Goal: Communication & Community: Share content

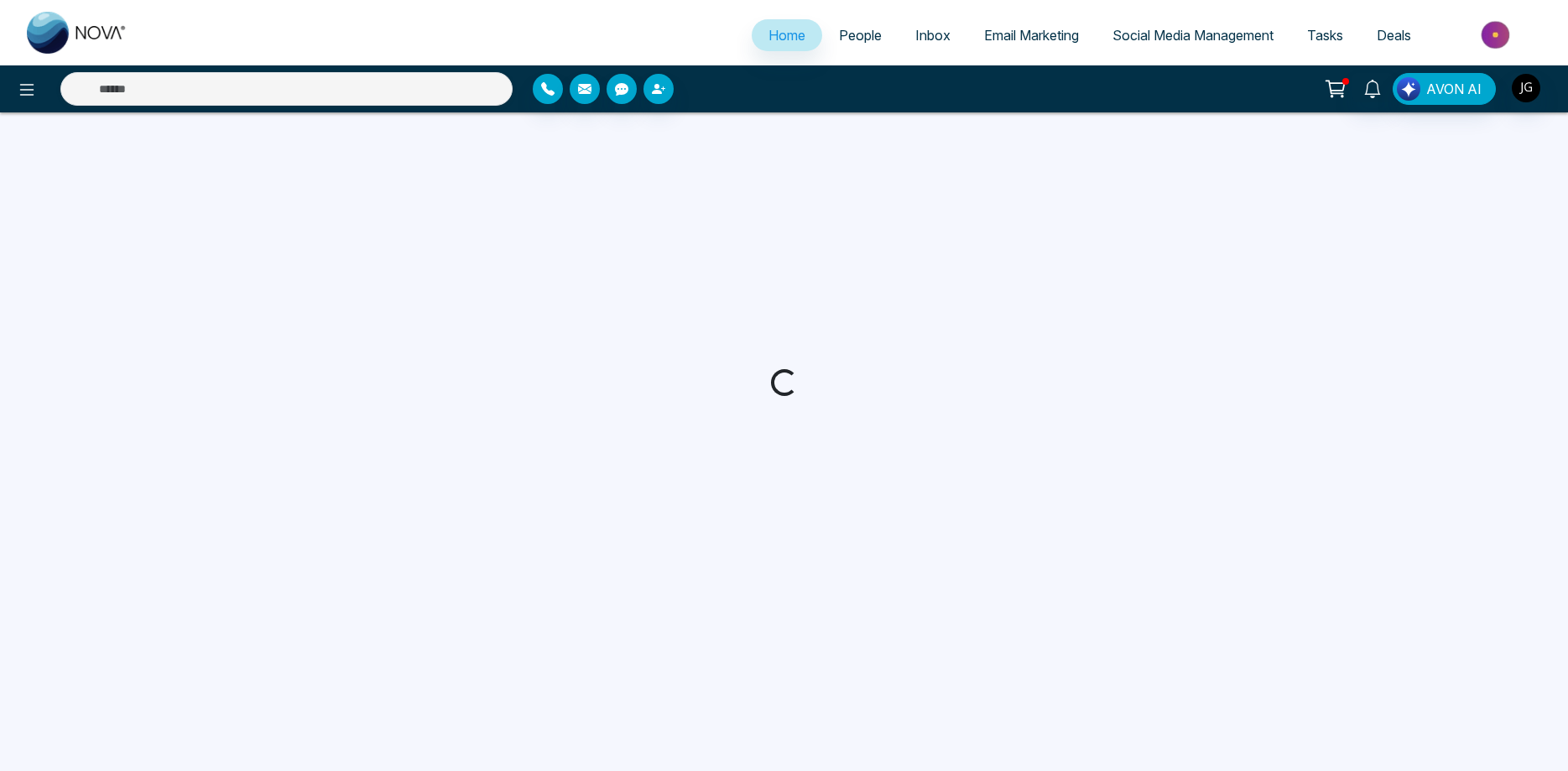
select select "*"
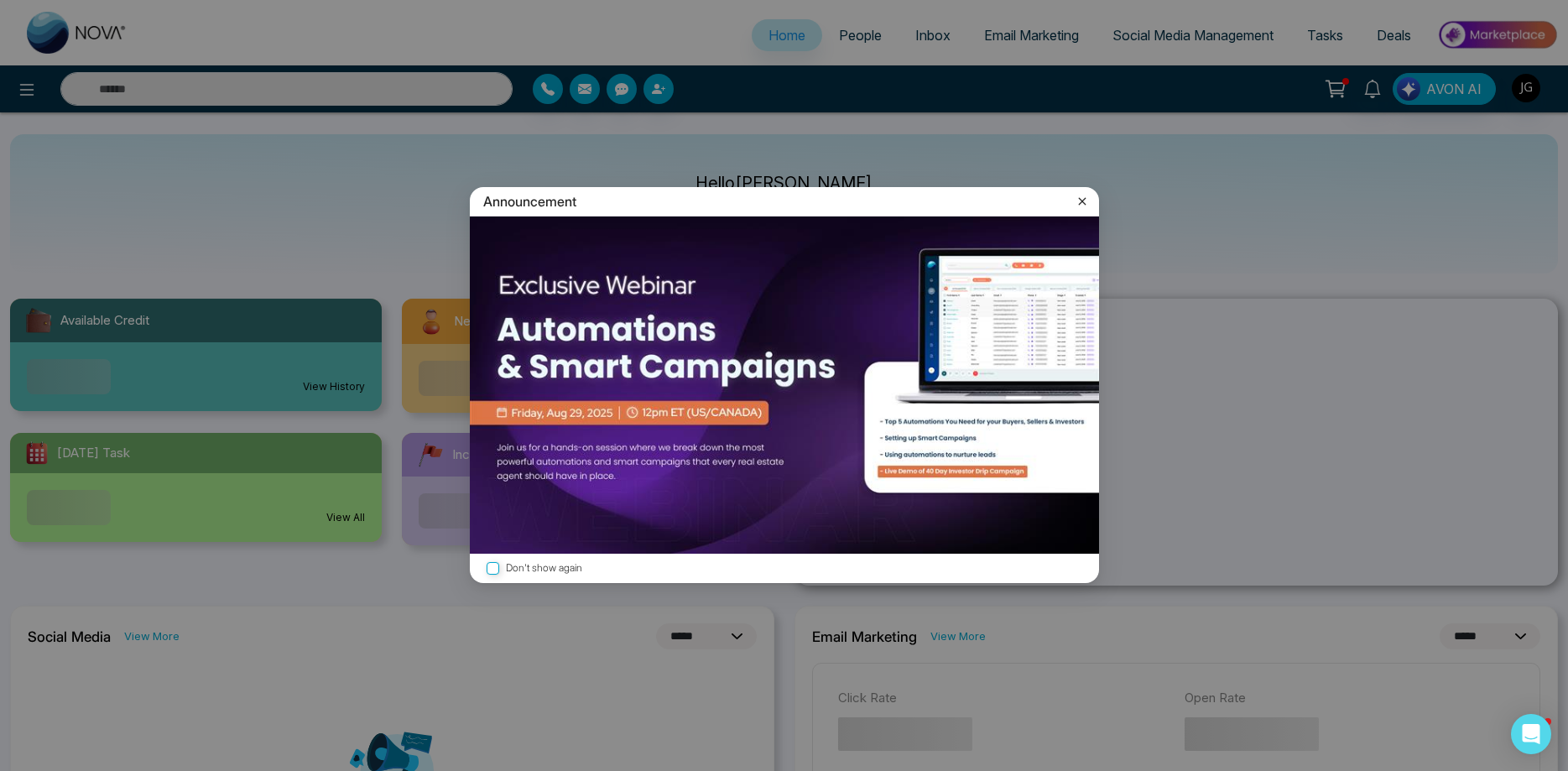
select select "*"
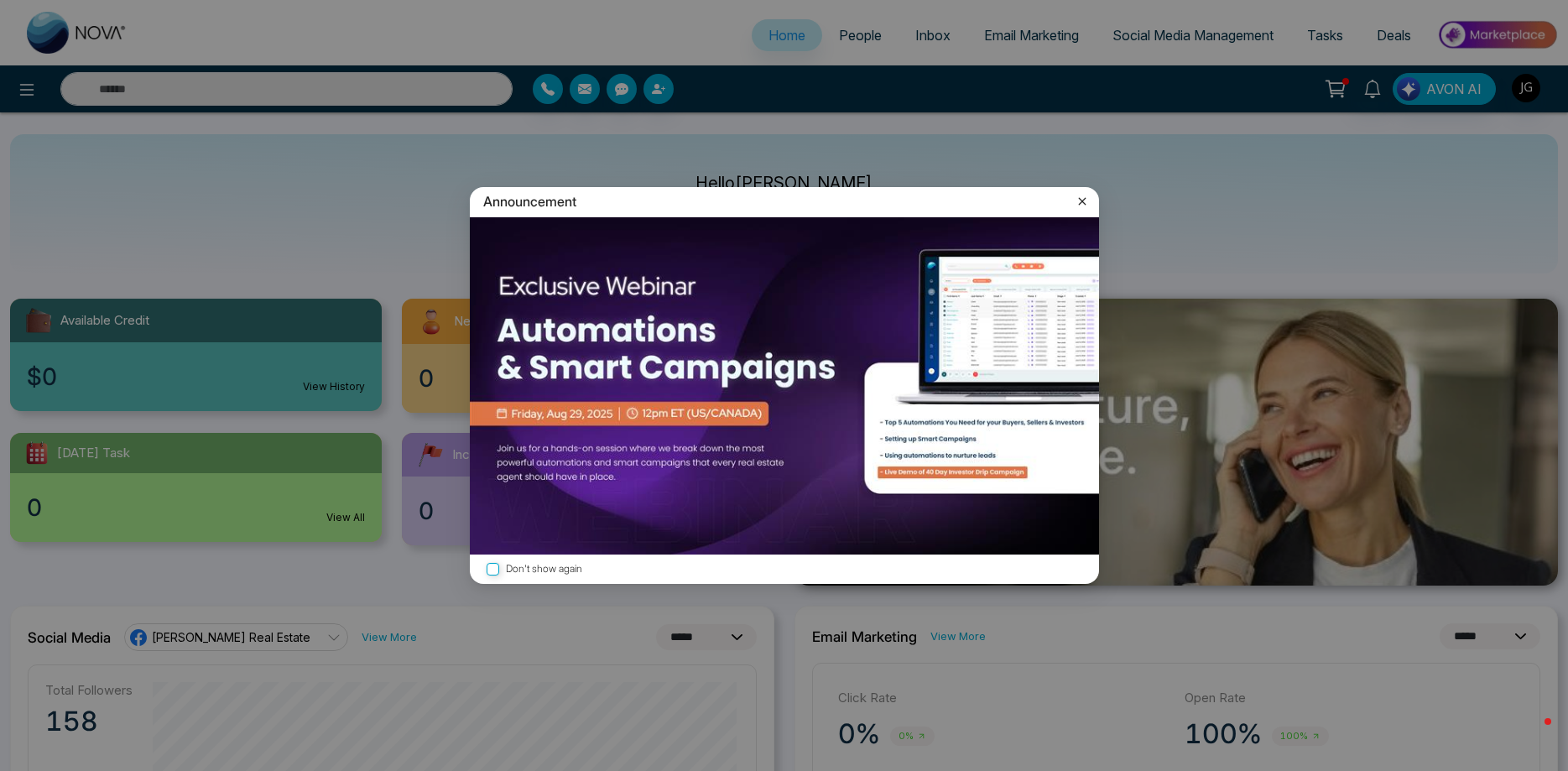
click at [1080, 195] on icon at bounding box center [1082, 201] width 17 height 17
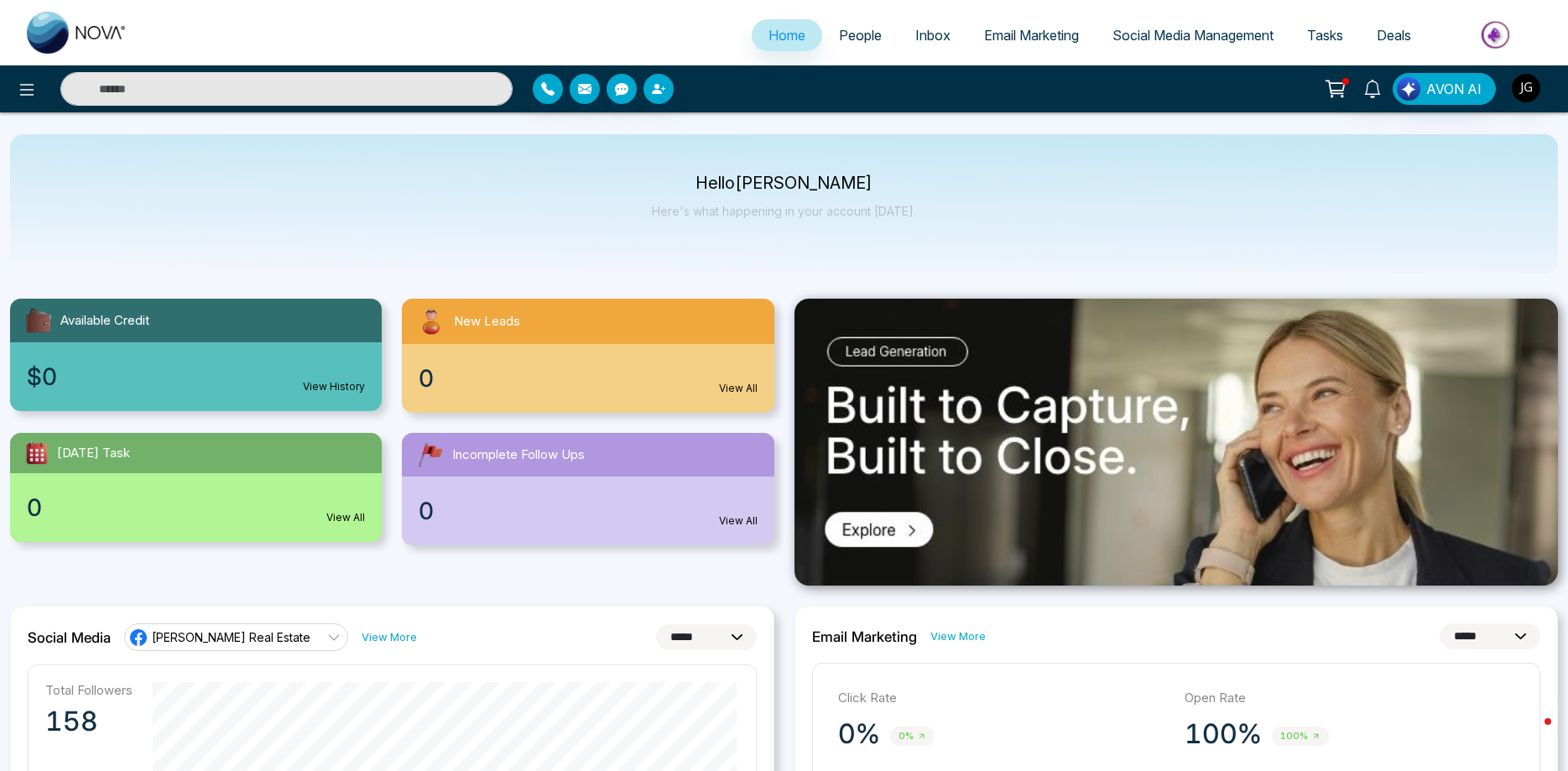
click at [1025, 38] on span "Email Marketing" at bounding box center [1032, 35] width 95 height 17
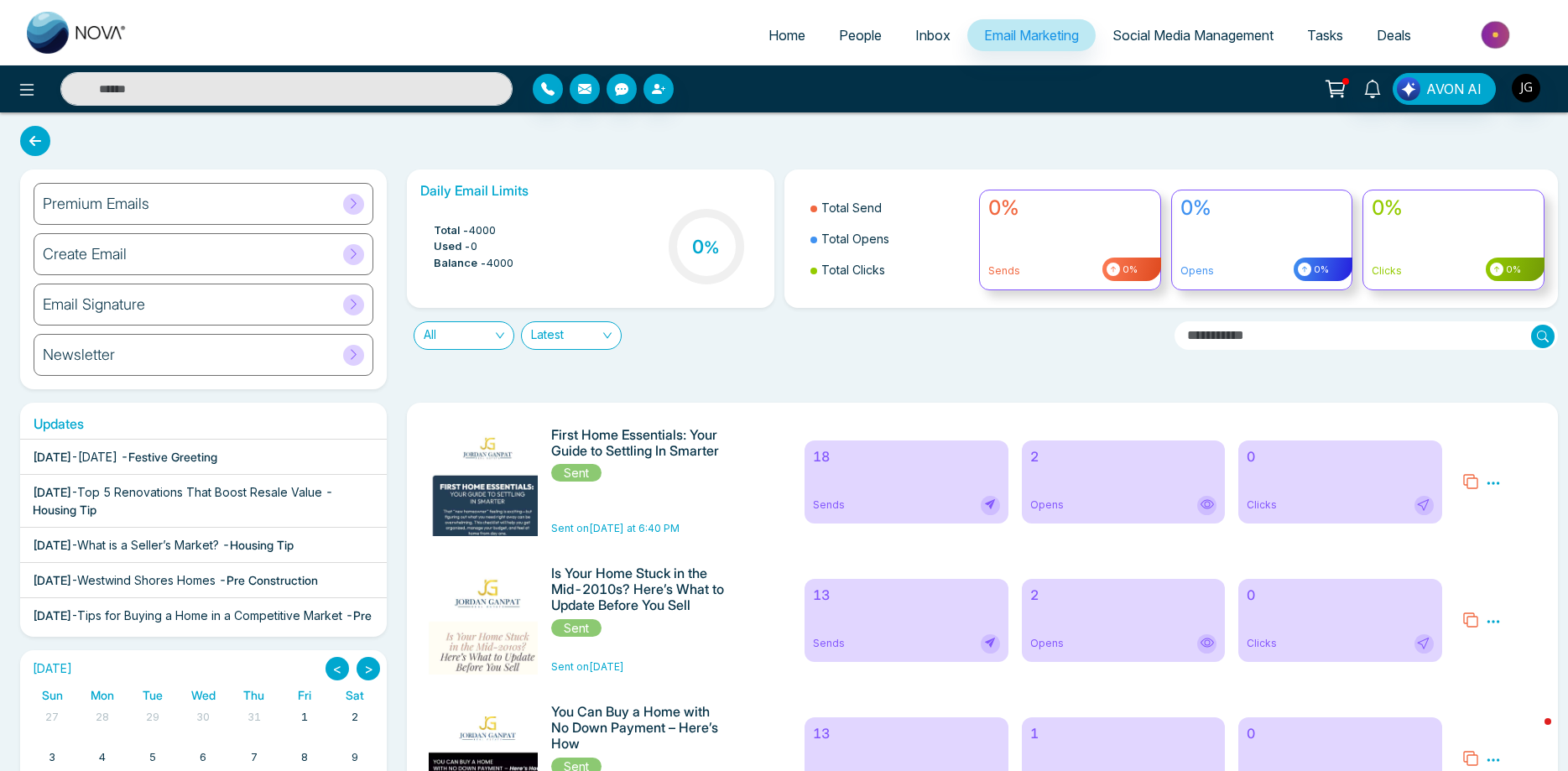
click at [153, 201] on div "Premium Emails" at bounding box center [203, 204] width 340 height 42
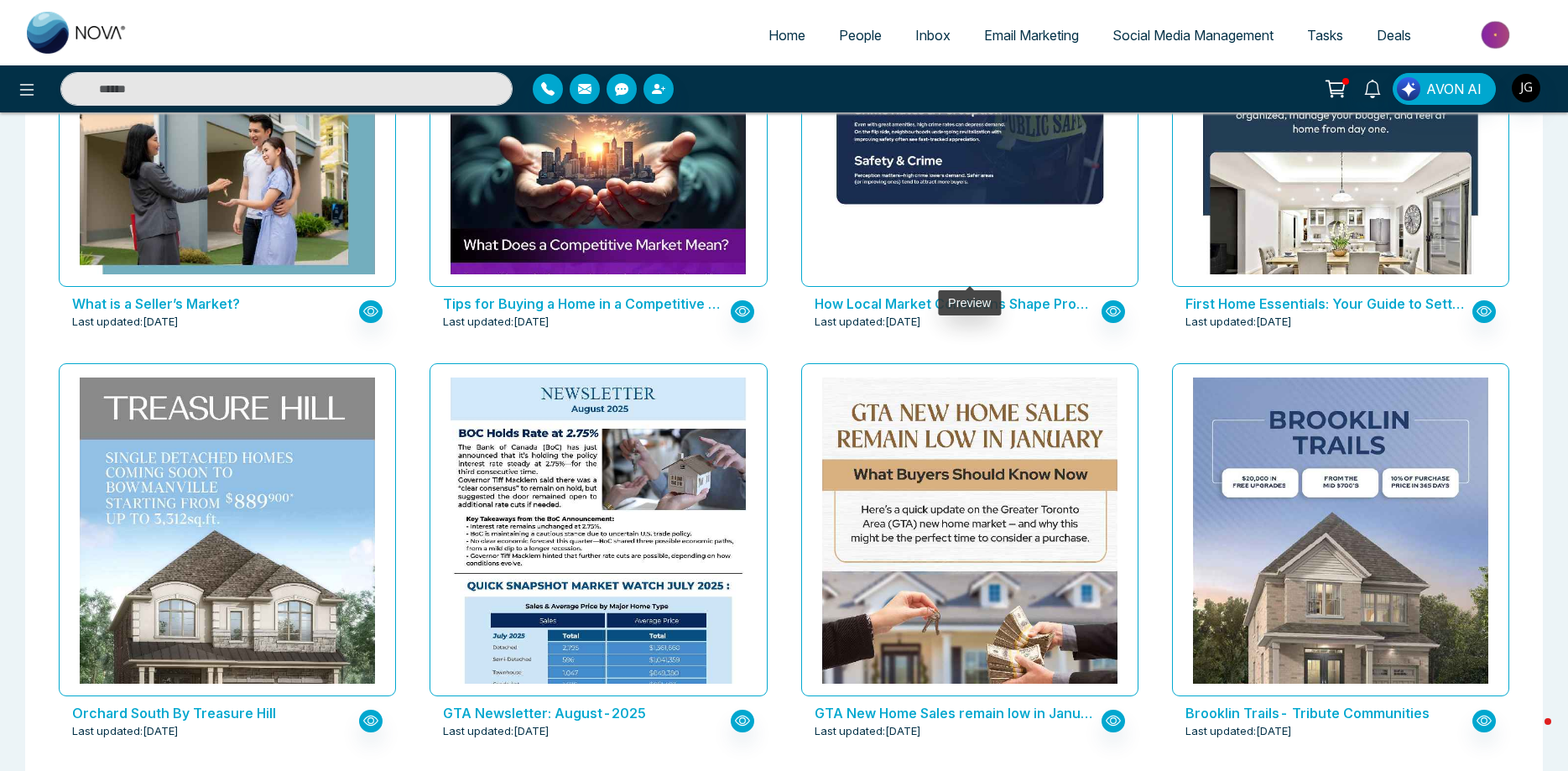
scroll to position [513, 0]
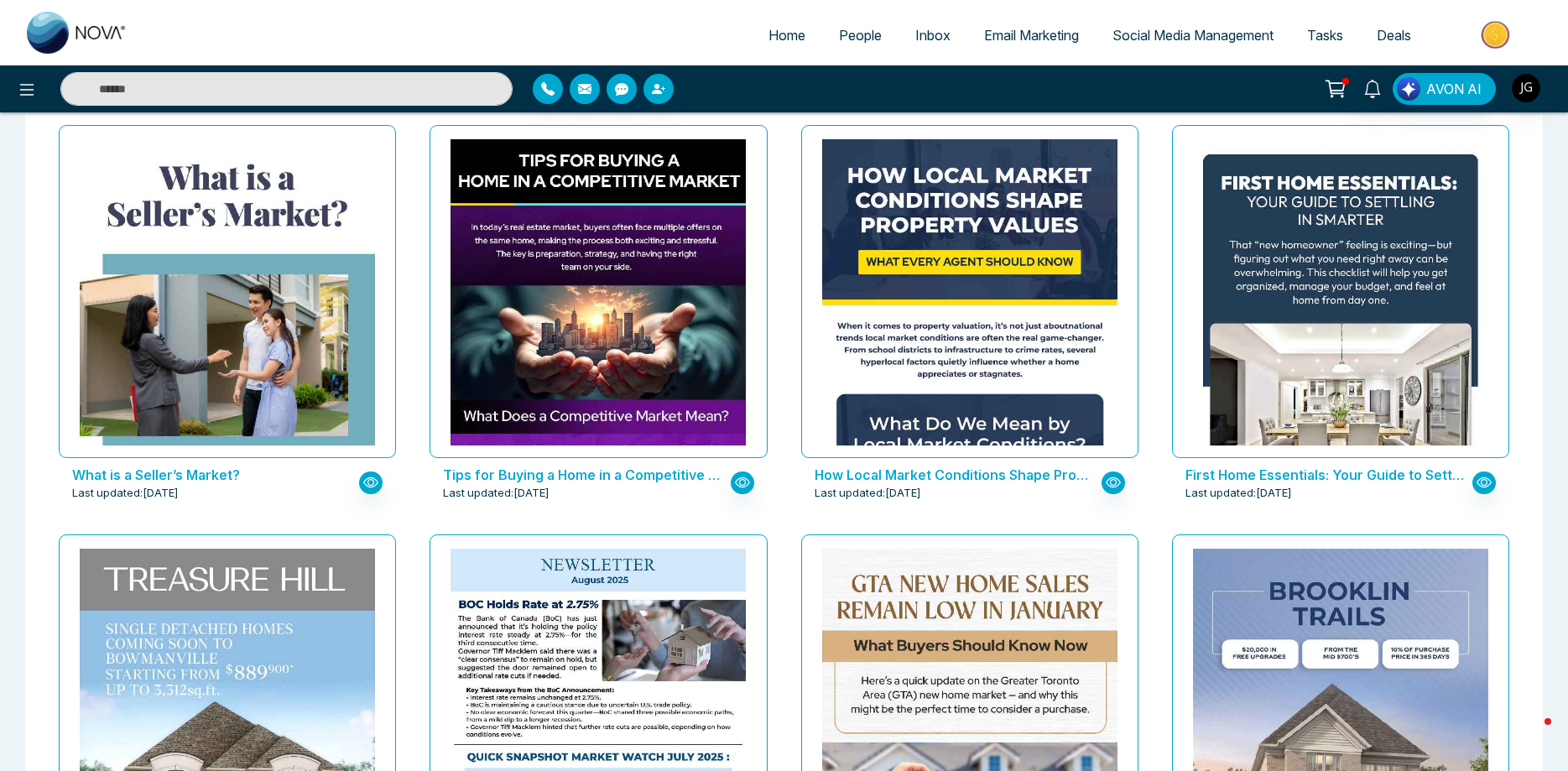
click at [995, 27] on span "Email Marketing" at bounding box center [1032, 35] width 95 height 17
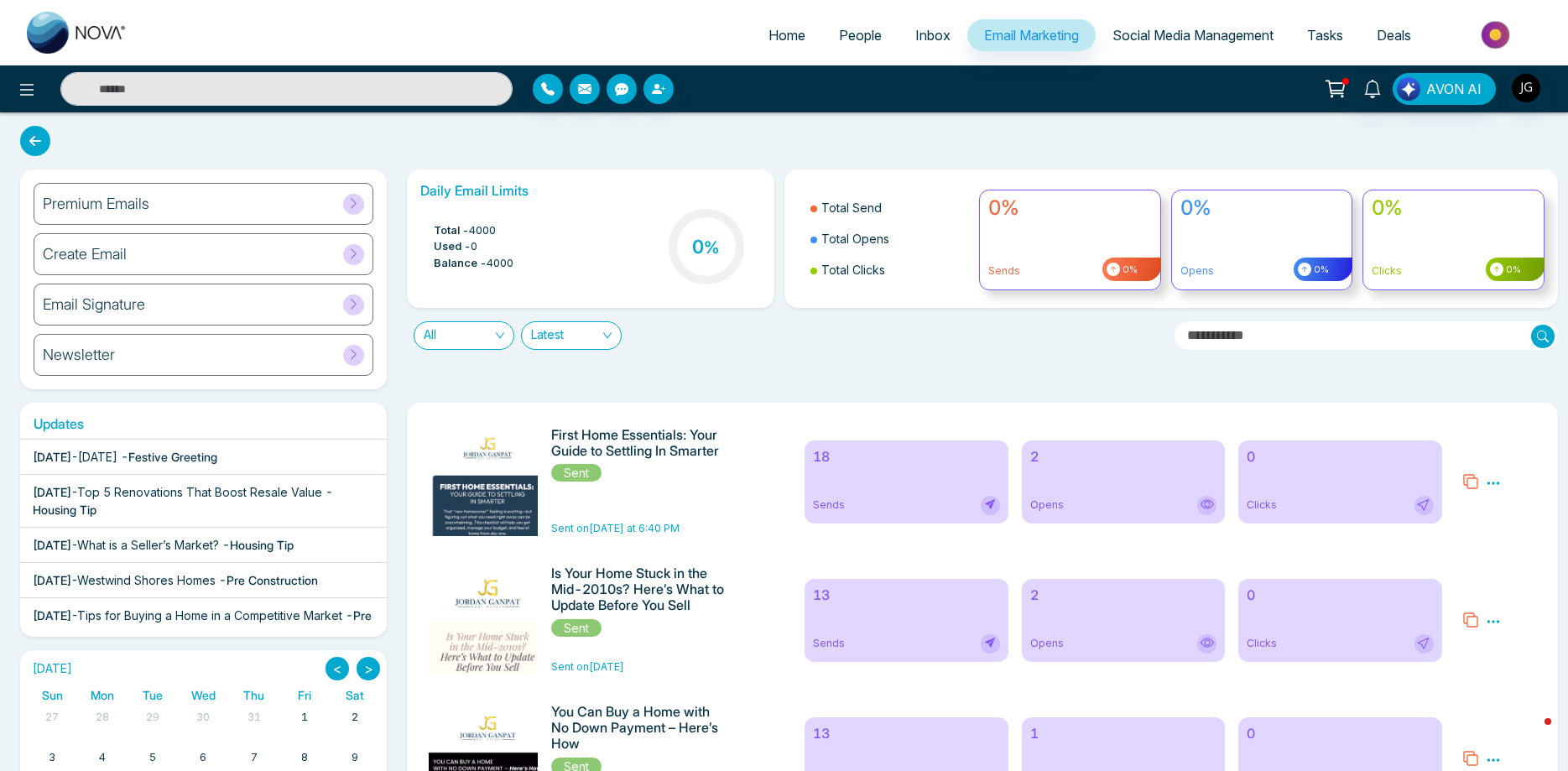
click at [358, 202] on icon at bounding box center [353, 203] width 12 height 12
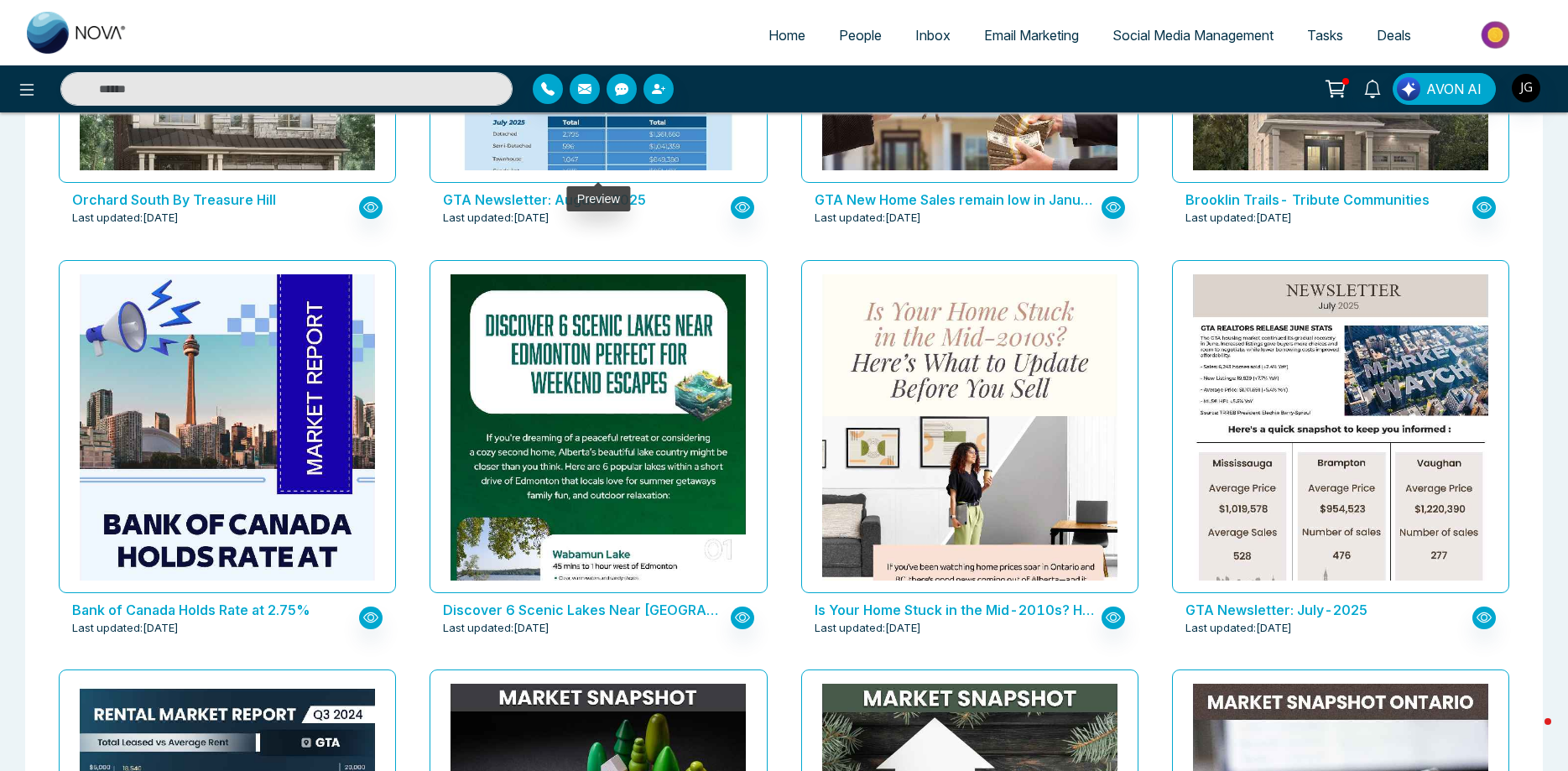
scroll to position [941, 0]
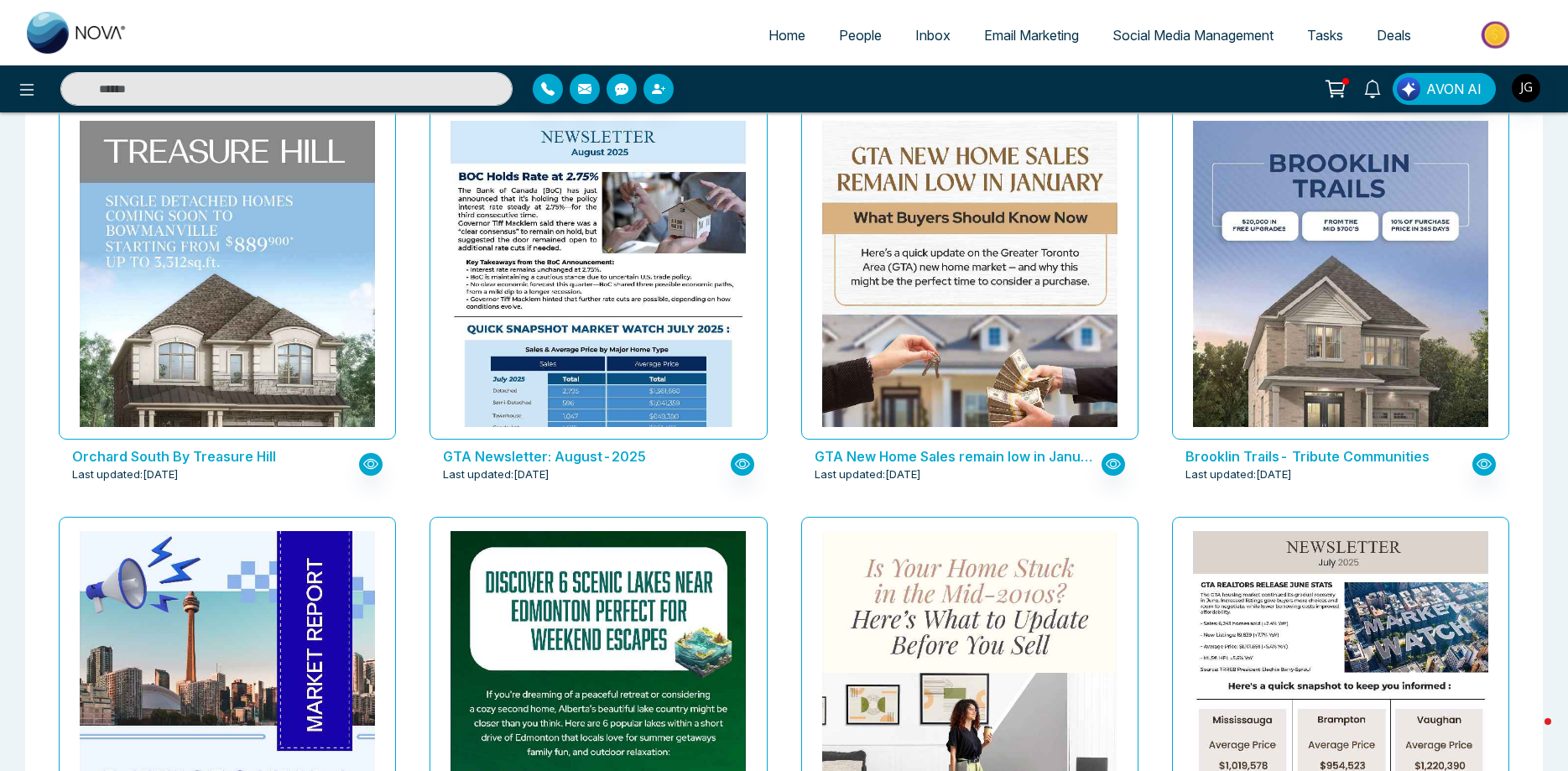
click at [588, 449] on p "GTA Newsletter: August-2025" at bounding box center [582, 456] width 280 height 20
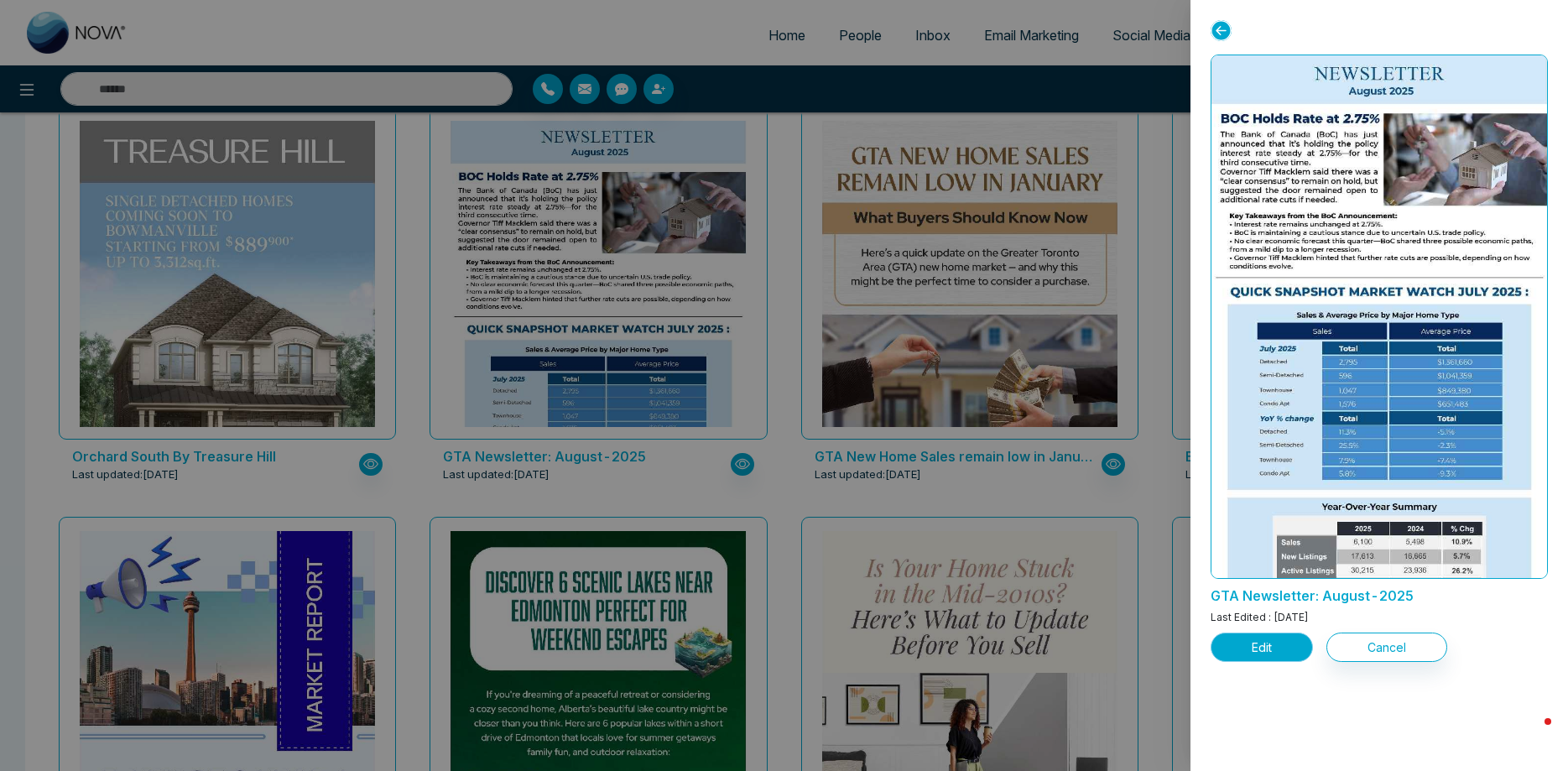
click at [1250, 650] on button "Edit" at bounding box center [1261, 647] width 103 height 30
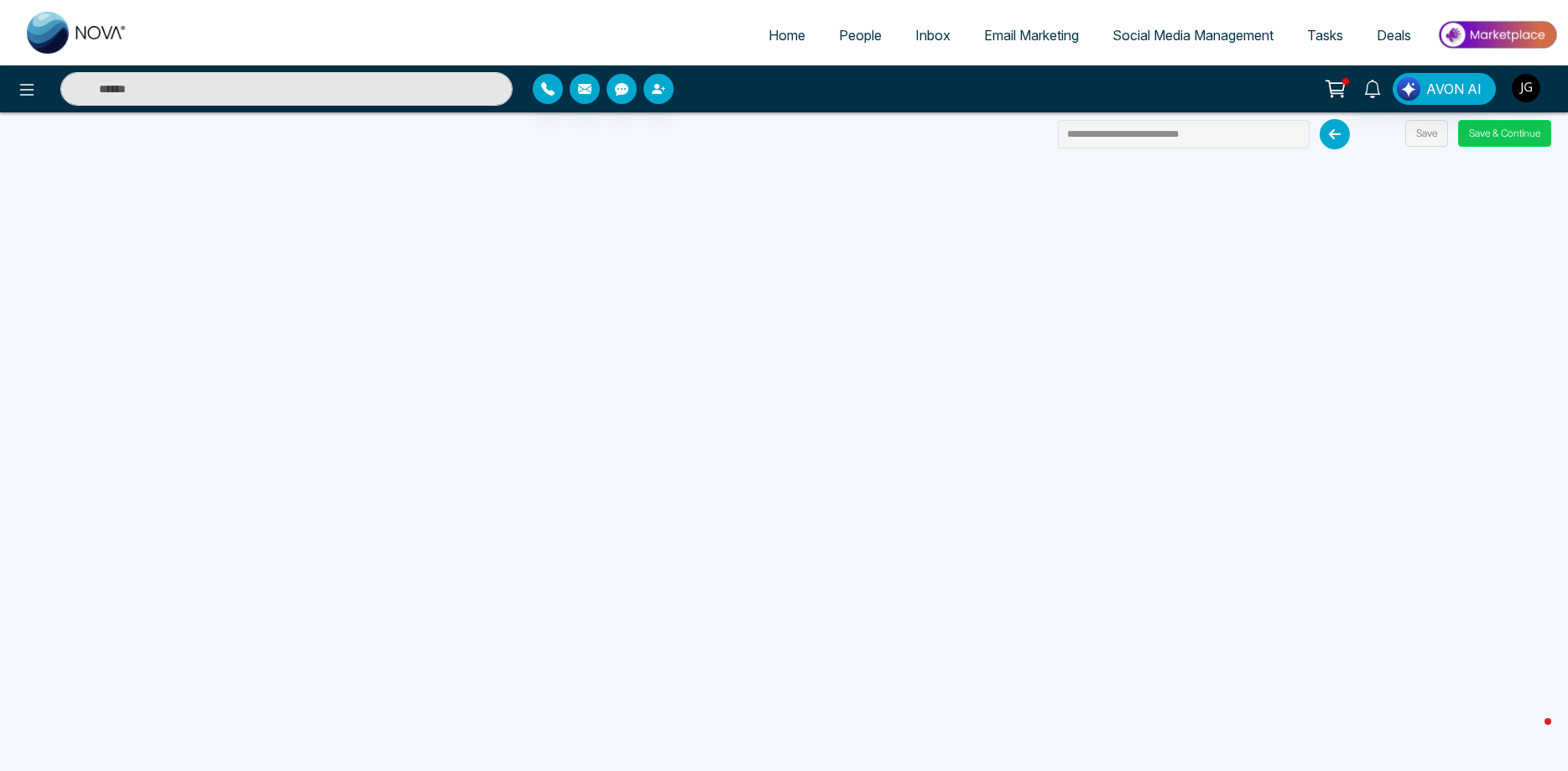
click at [1514, 138] on button "Save & Continue" at bounding box center [1505, 133] width 93 height 27
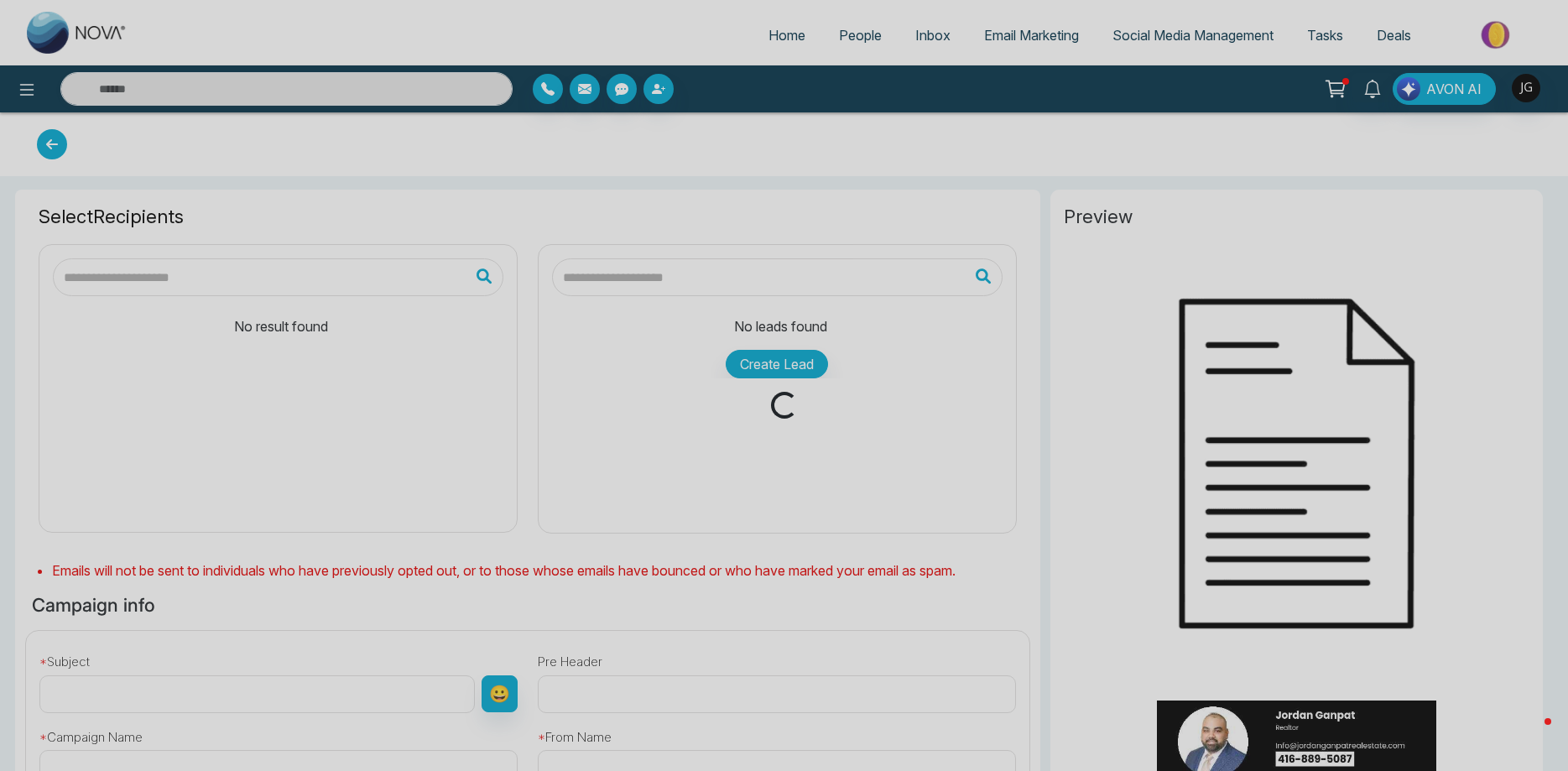
type input "**********"
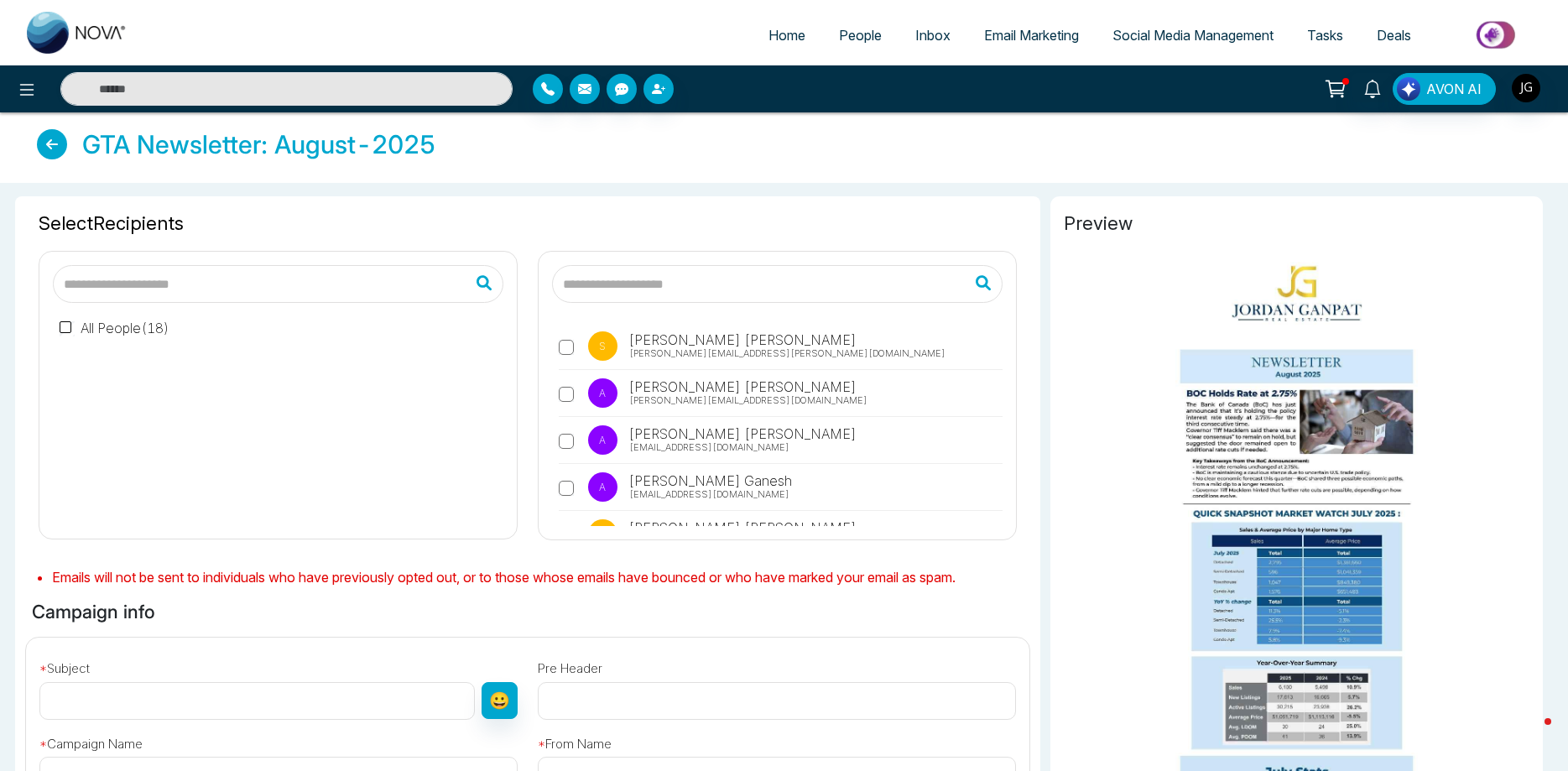
click at [57, 329] on div "All People ( 18 )" at bounding box center [278, 414] width 451 height 223
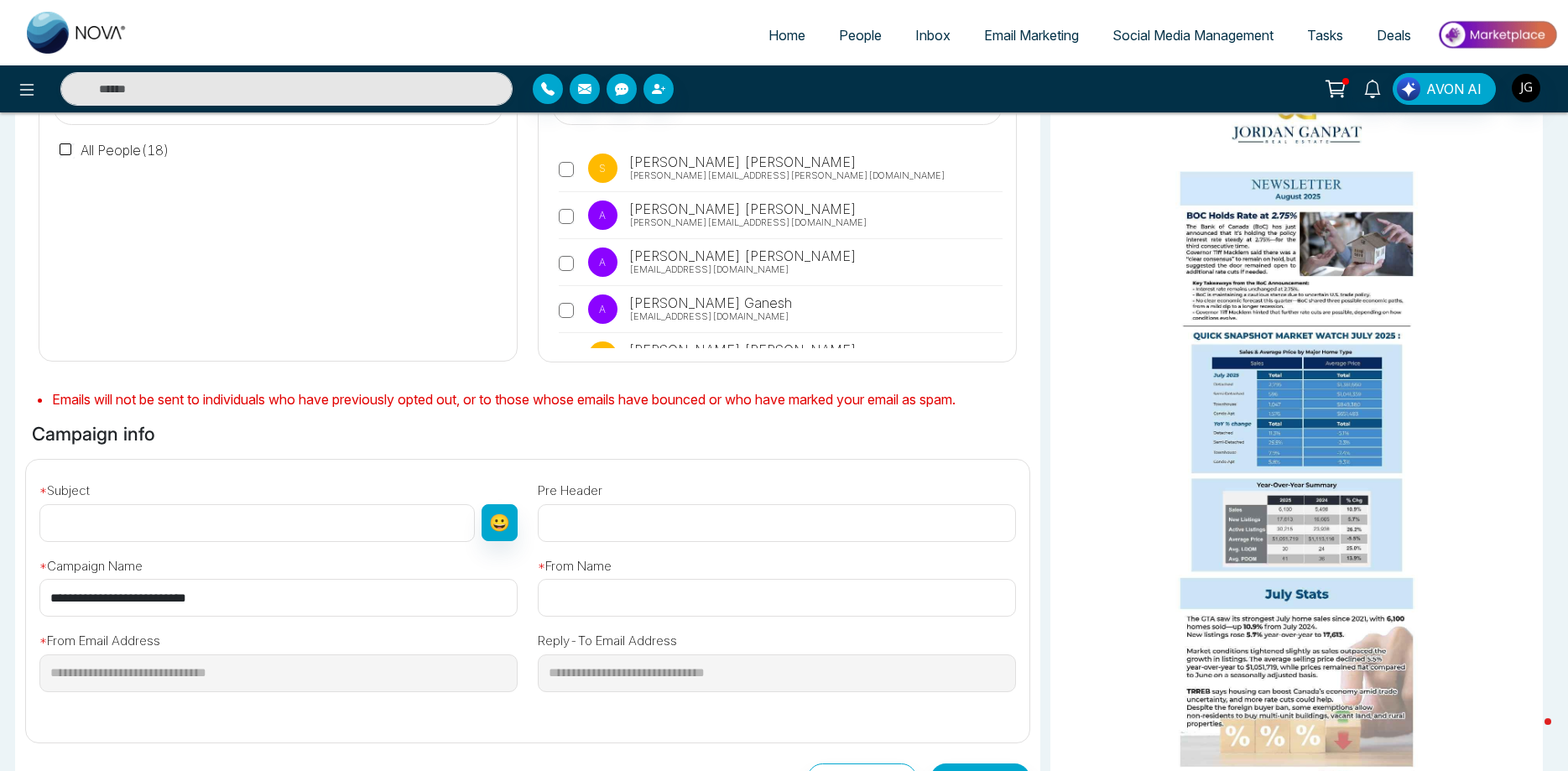
scroll to position [257, 0]
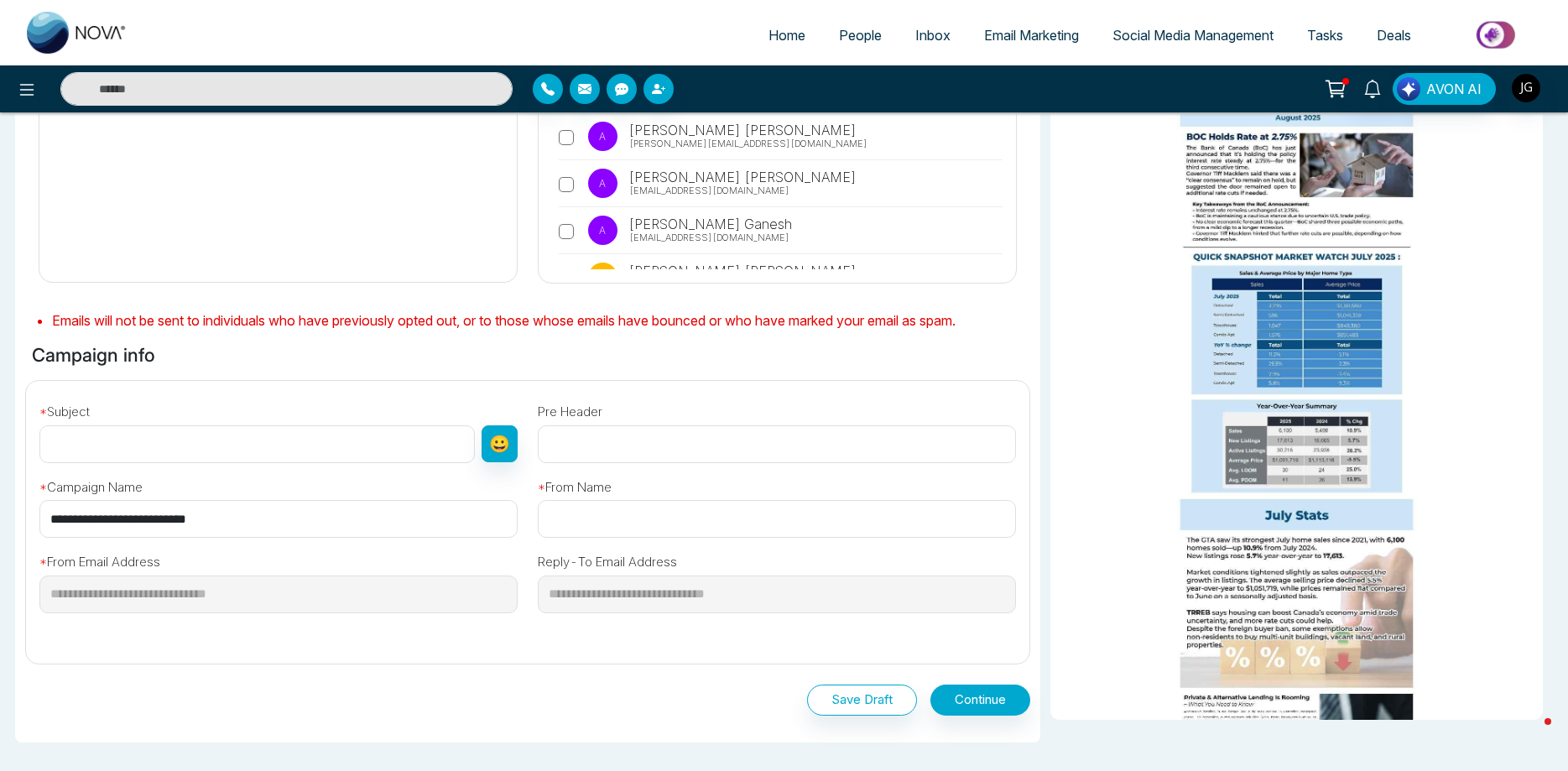
drag, startPoint x: 256, startPoint y: 520, endPoint x: -23, endPoint y: 478, distance: 282.1
click at [39, 500] on input "**********" at bounding box center [279, 519] width 479 height 38
click at [217, 455] on input "text" at bounding box center [257, 443] width 436 height 38
paste input "**********"
type input "**********"
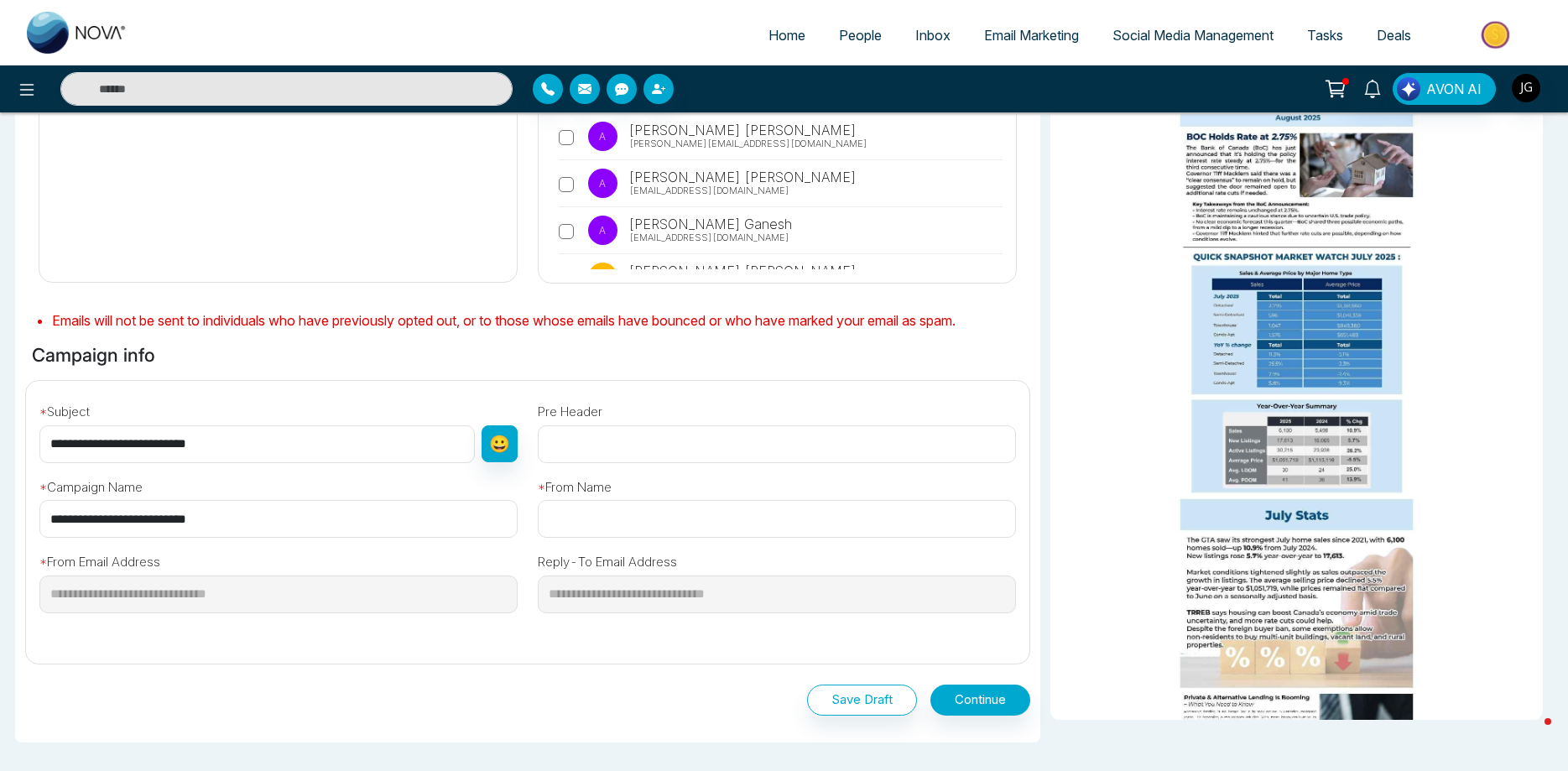
click at [620, 459] on input "text" at bounding box center [777, 443] width 479 height 38
click at [621, 507] on input "text" at bounding box center [777, 519] width 479 height 38
type input "**********"
click at [989, 711] on button "Continue" at bounding box center [981, 699] width 100 height 31
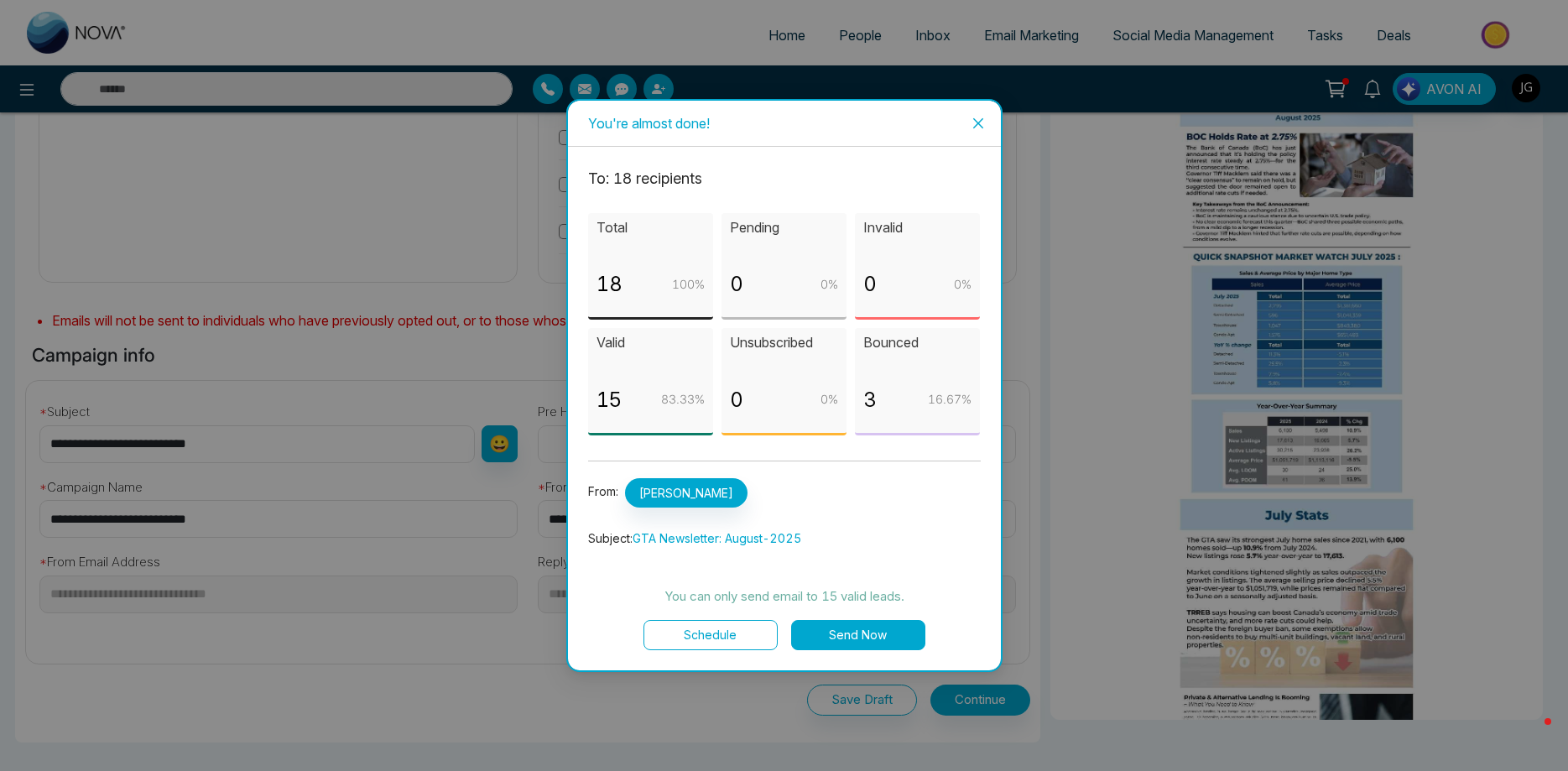
click at [894, 345] on p "Bounced" at bounding box center [917, 343] width 108 height 21
click at [858, 638] on button "Send Now" at bounding box center [858, 634] width 134 height 30
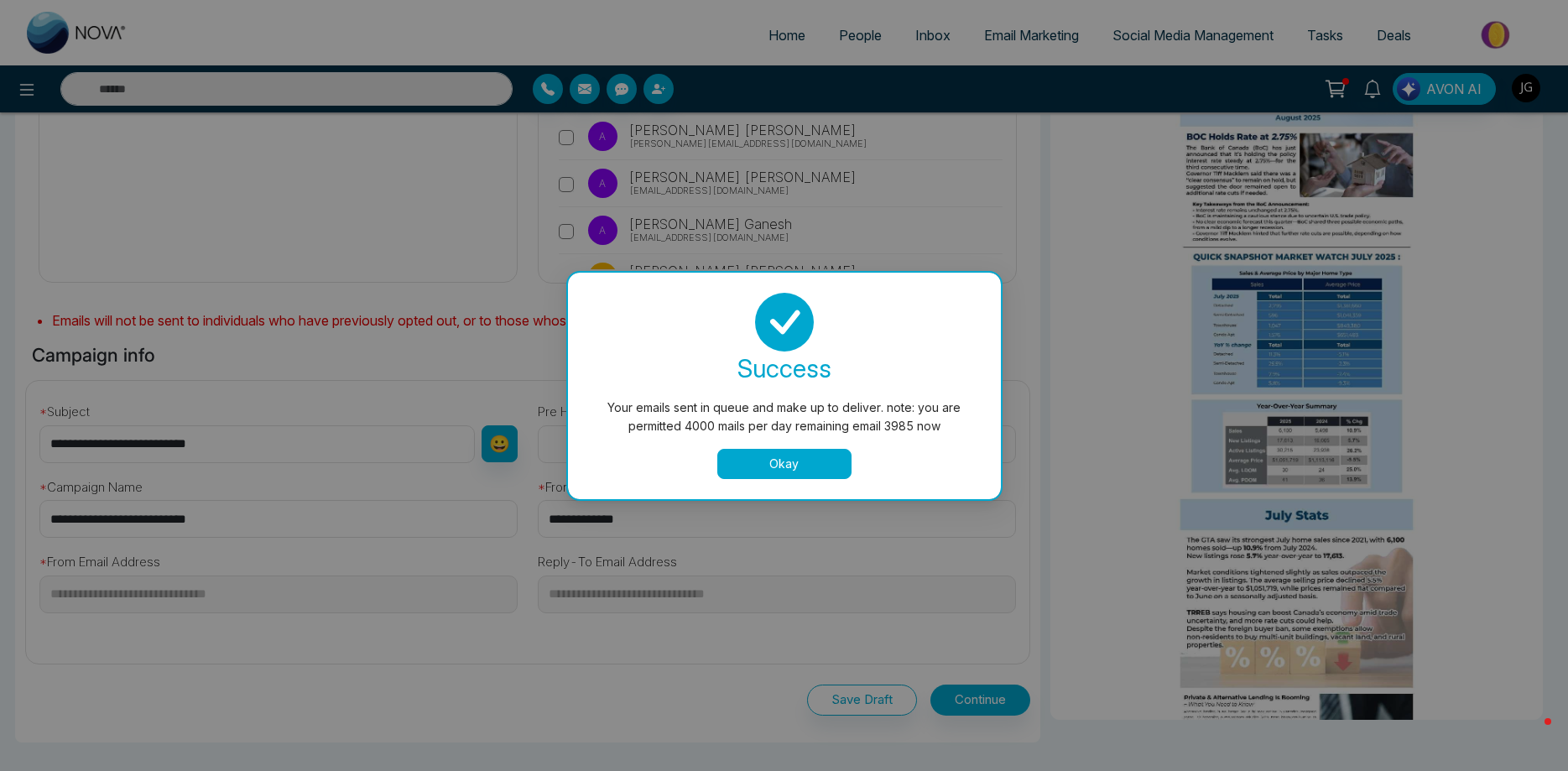
click at [827, 457] on button "Okay" at bounding box center [784, 463] width 134 height 30
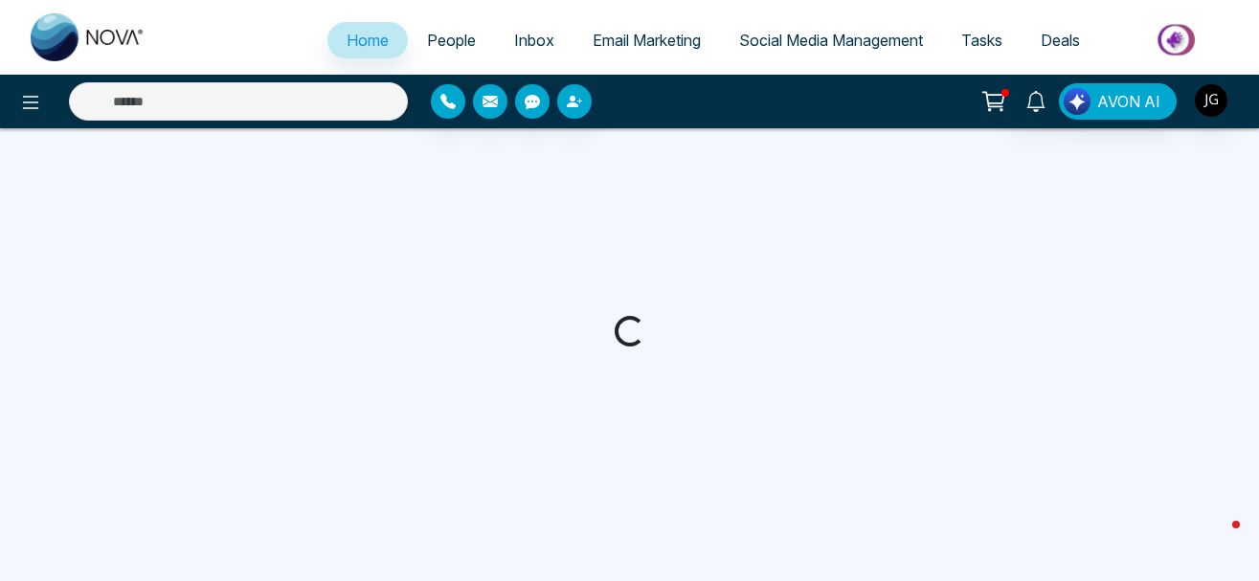
select select "*"
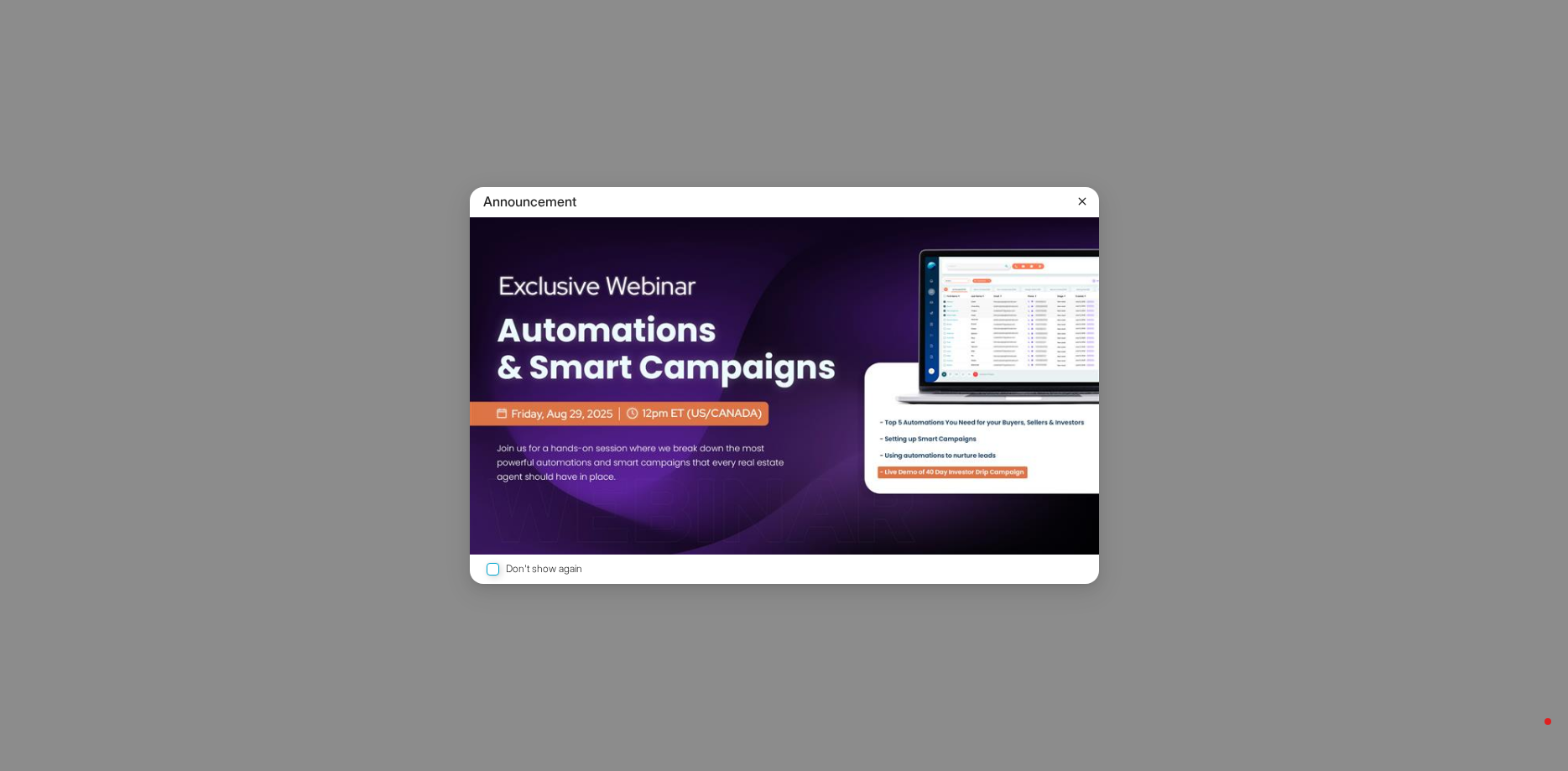
click at [347, 76] on div "Announcement Don't show again" at bounding box center [784, 386] width 1568 height 771
click at [1074, 197] on icon at bounding box center [1082, 201] width 17 height 17
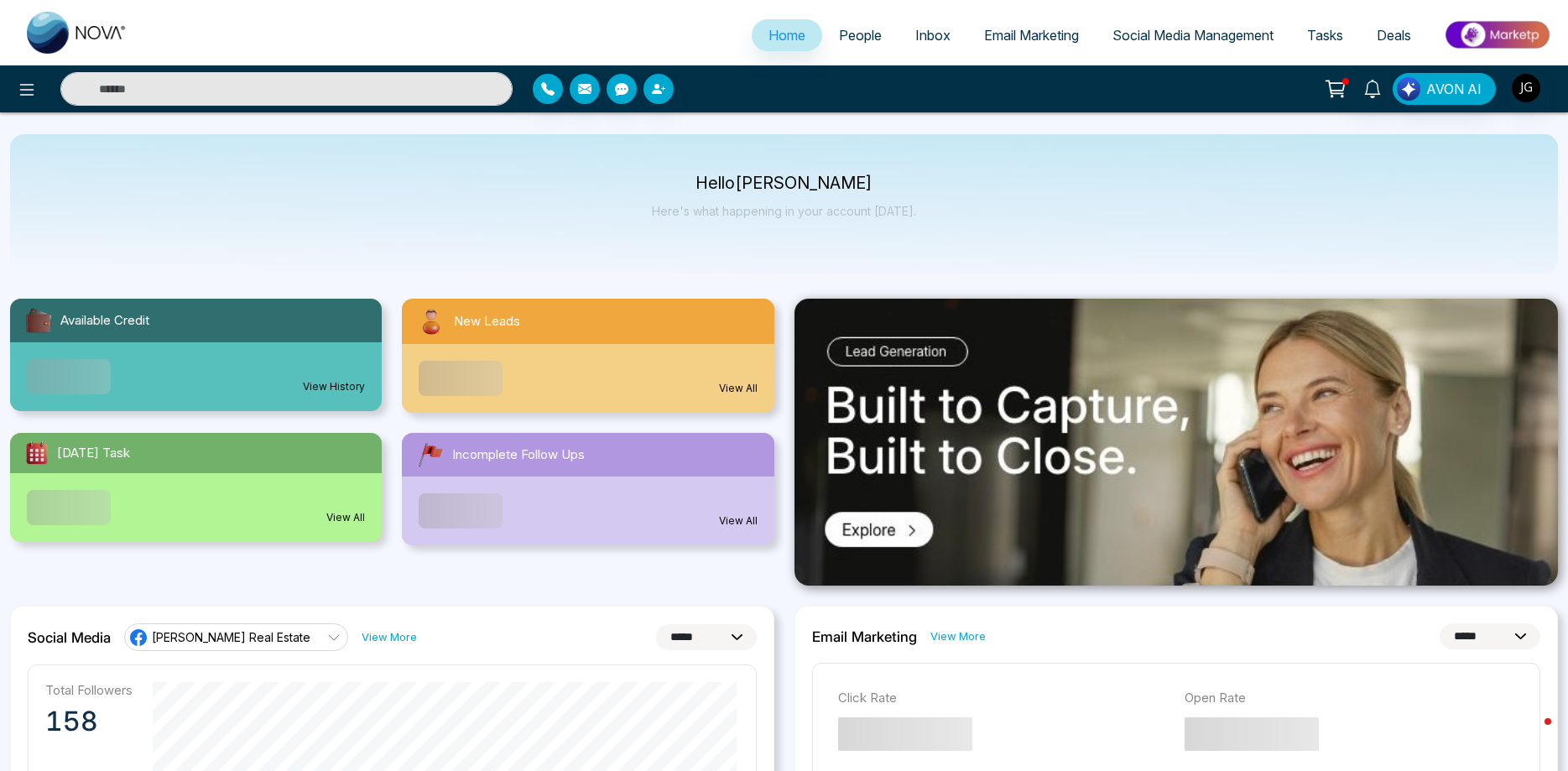
click at [1182, 29] on span "Social Media Management" at bounding box center [1193, 35] width 161 height 17
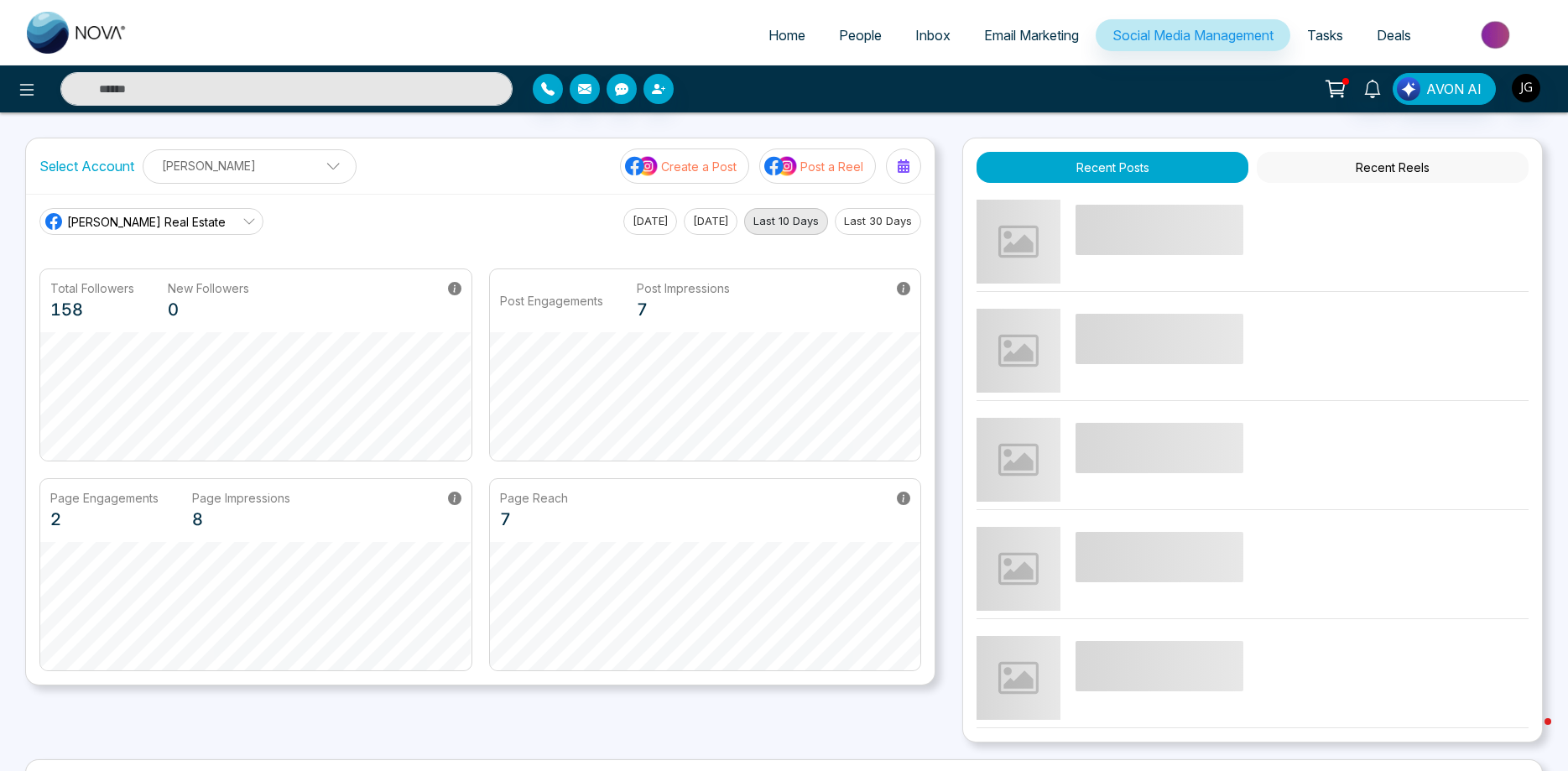
click at [663, 162] on p "Create a Post" at bounding box center [699, 166] width 75 height 18
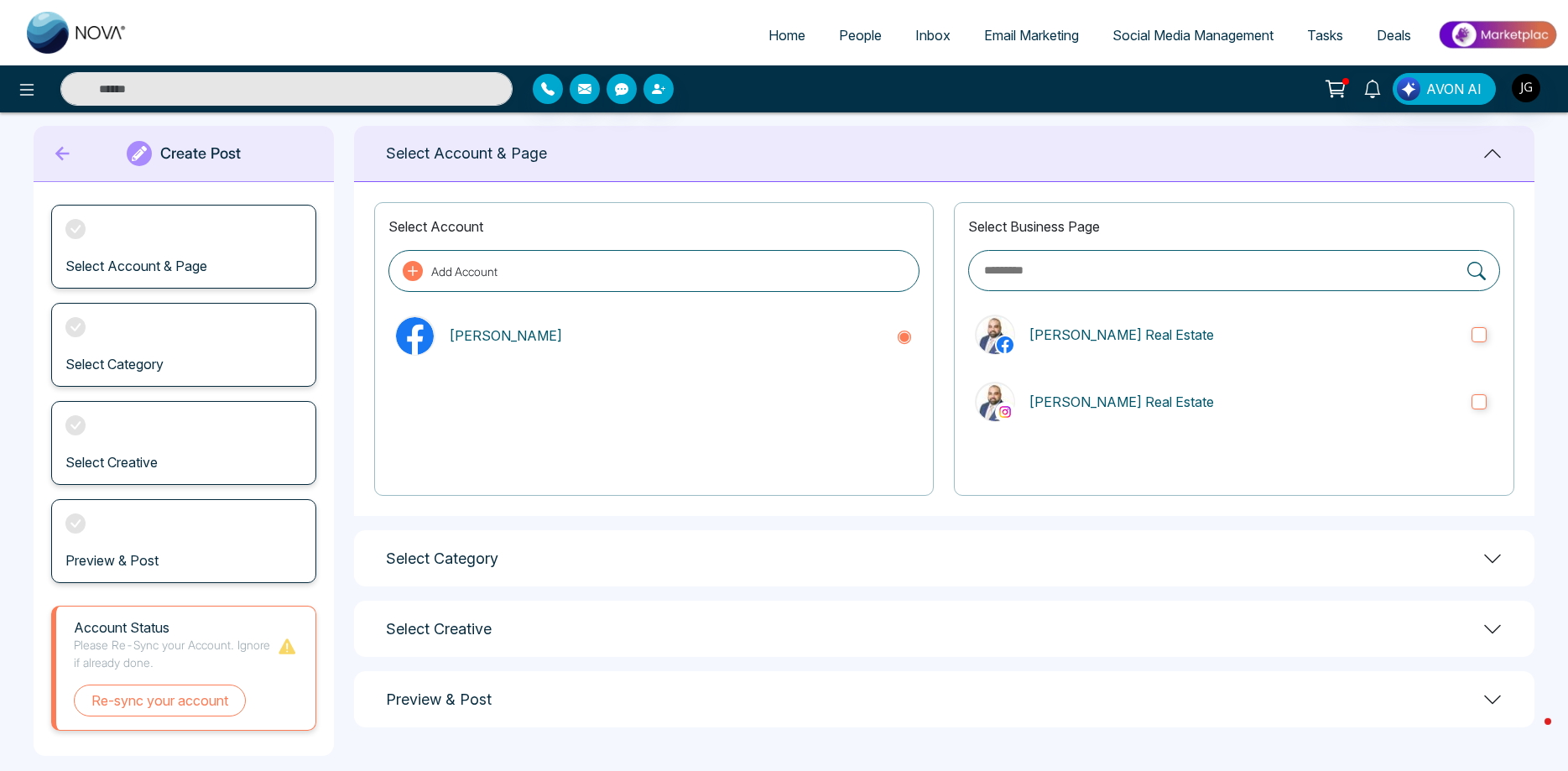
scroll to position [39, 0]
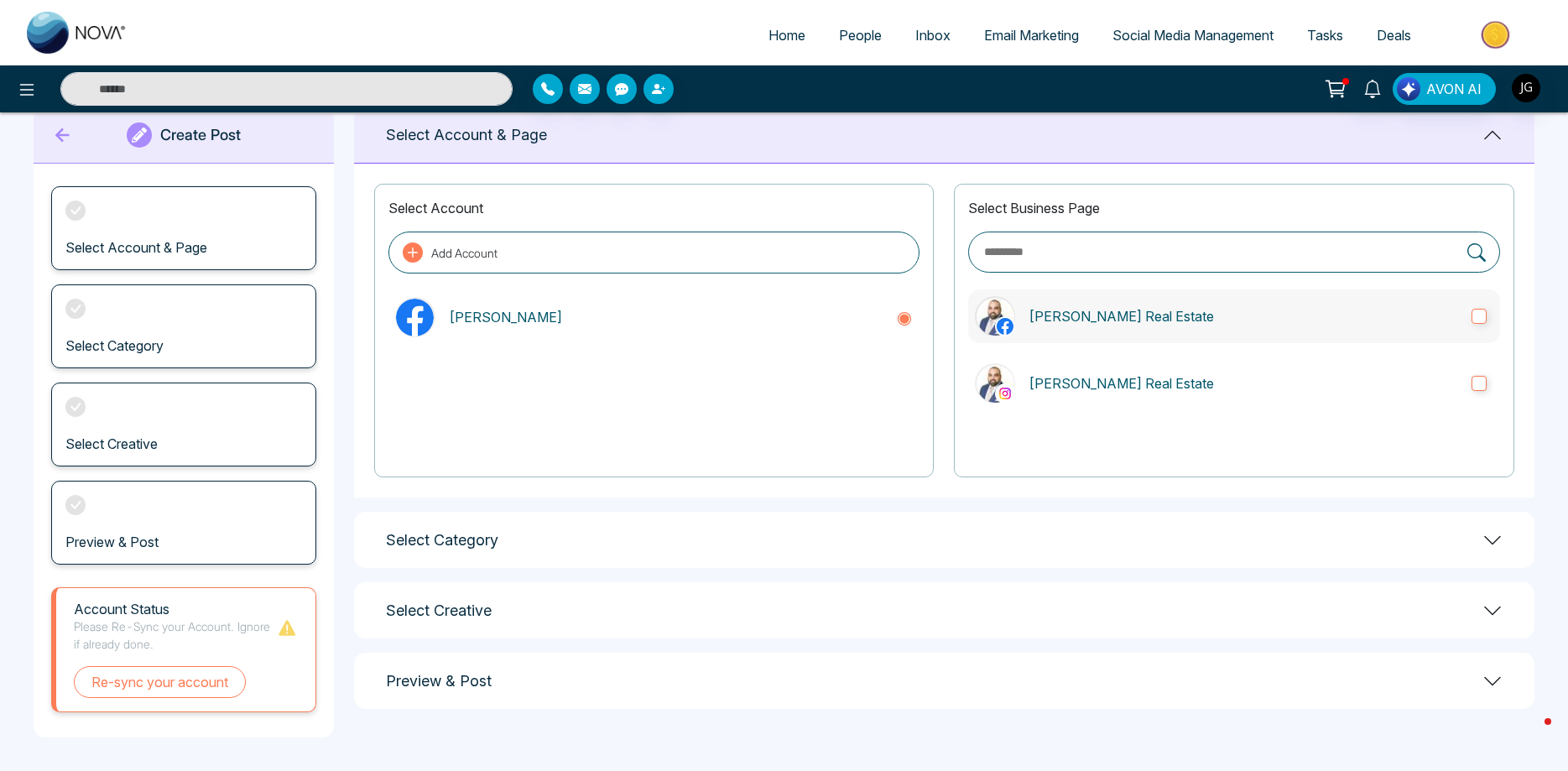
click at [1490, 307] on label "[PERSON_NAME] Real Estate" at bounding box center [1234, 315] width 532 height 53
click at [1488, 319] on label "[PERSON_NAME] Real Estate" at bounding box center [1234, 315] width 532 height 53
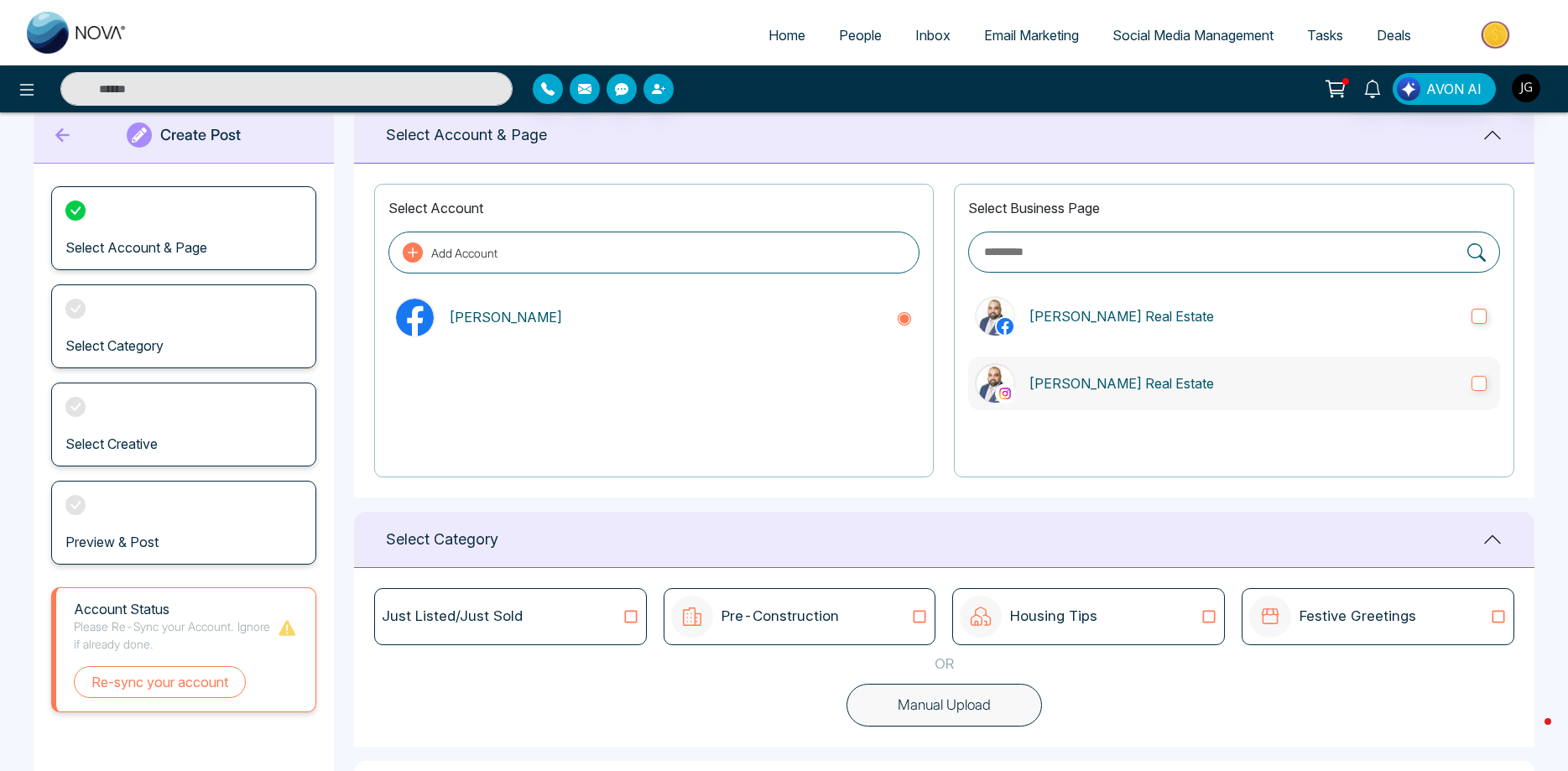
click at [1488, 390] on label "[PERSON_NAME] Real Estate" at bounding box center [1234, 383] width 532 height 53
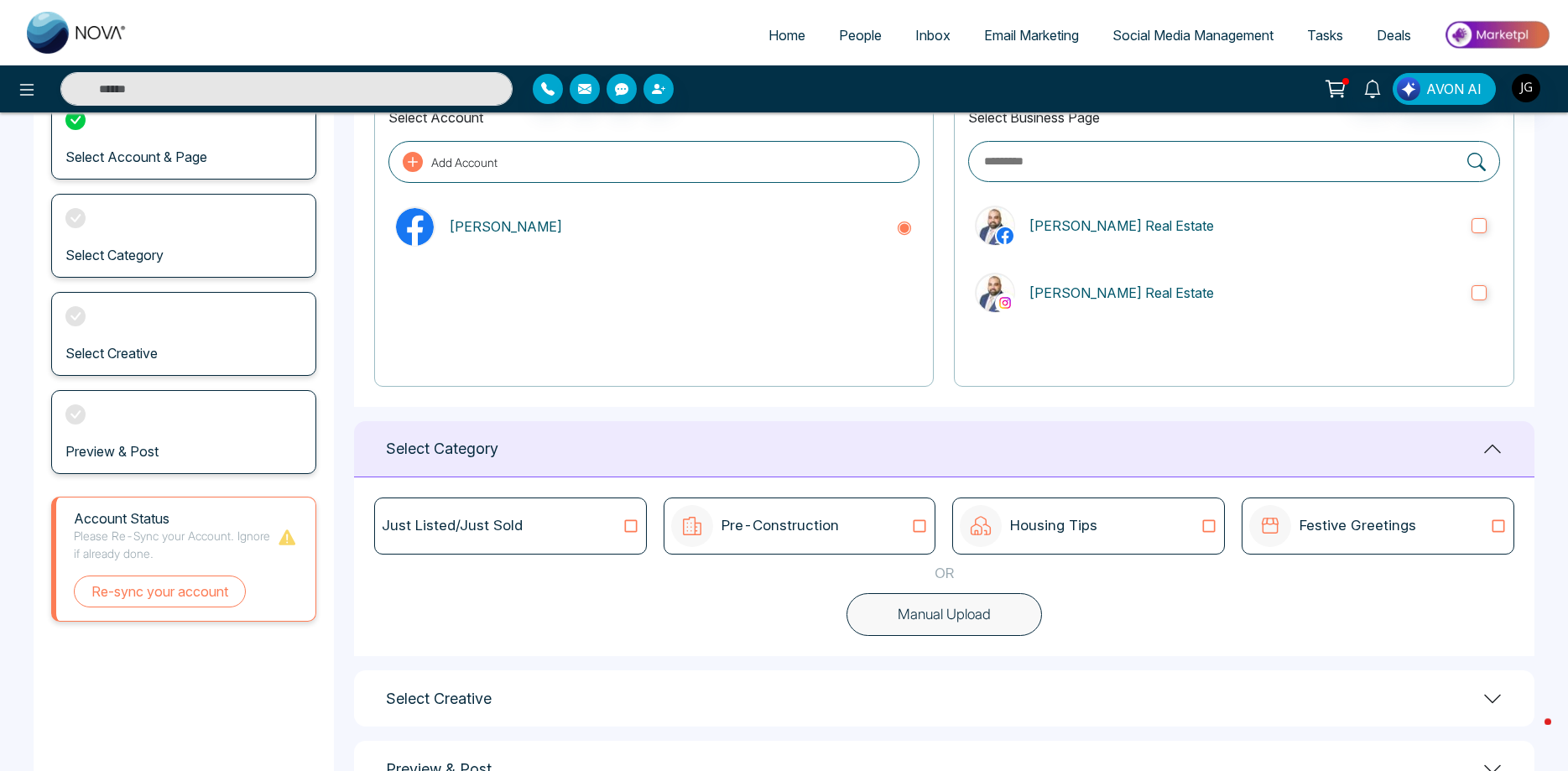
scroll to position [188, 0]
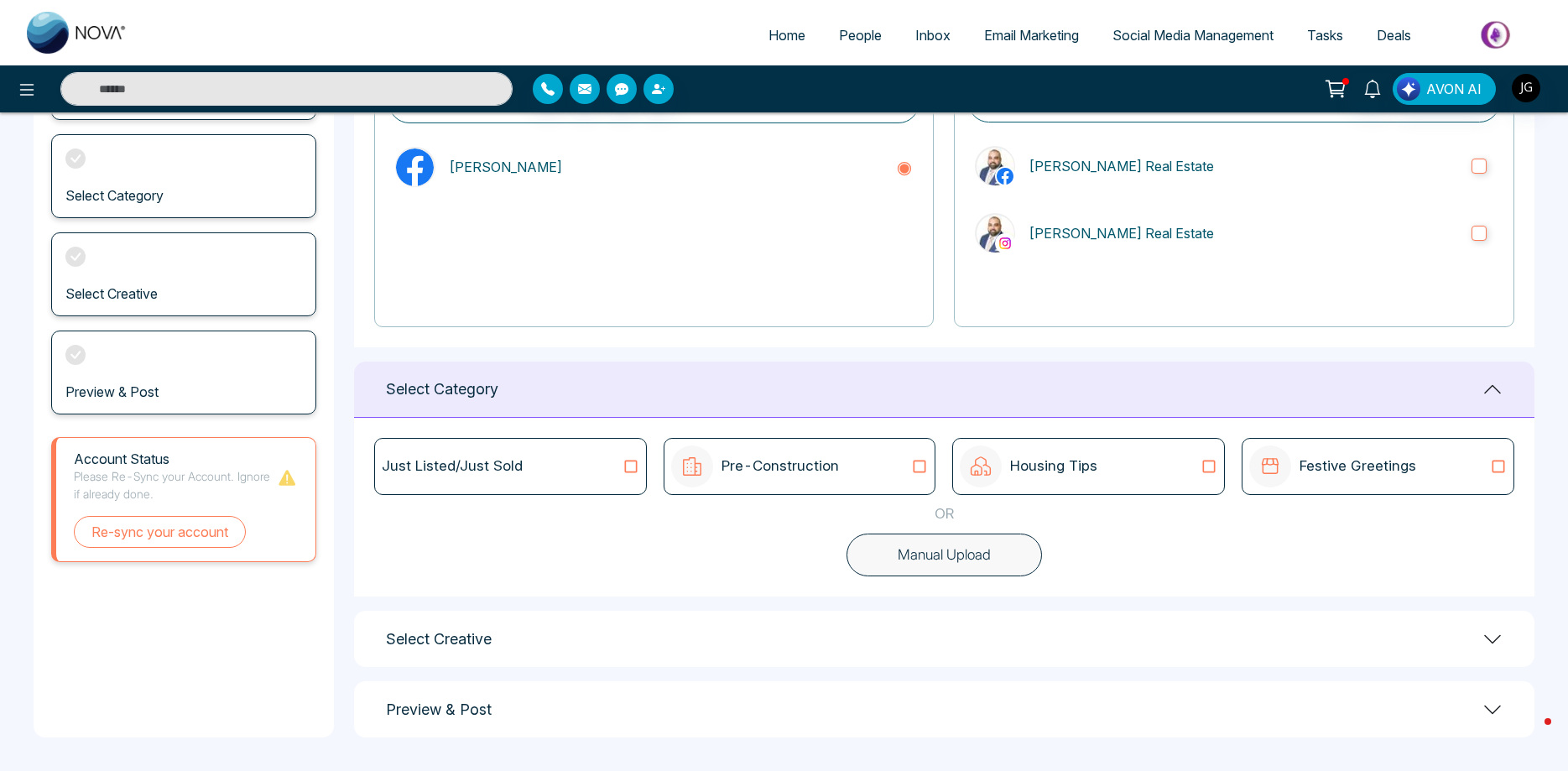
click at [1055, 467] on p "Housing Tips" at bounding box center [1054, 466] width 88 height 22
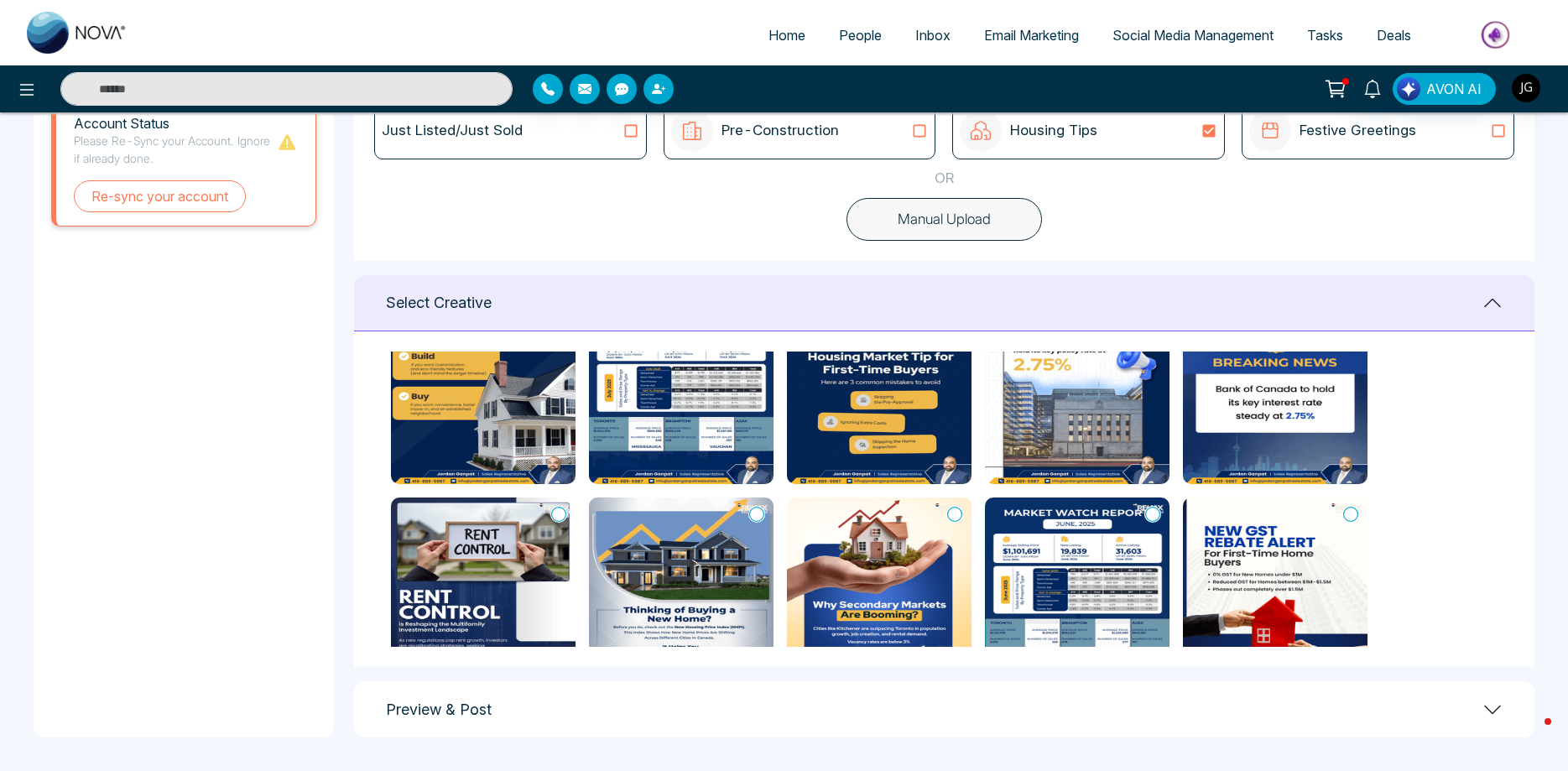
scroll to position [101, 0]
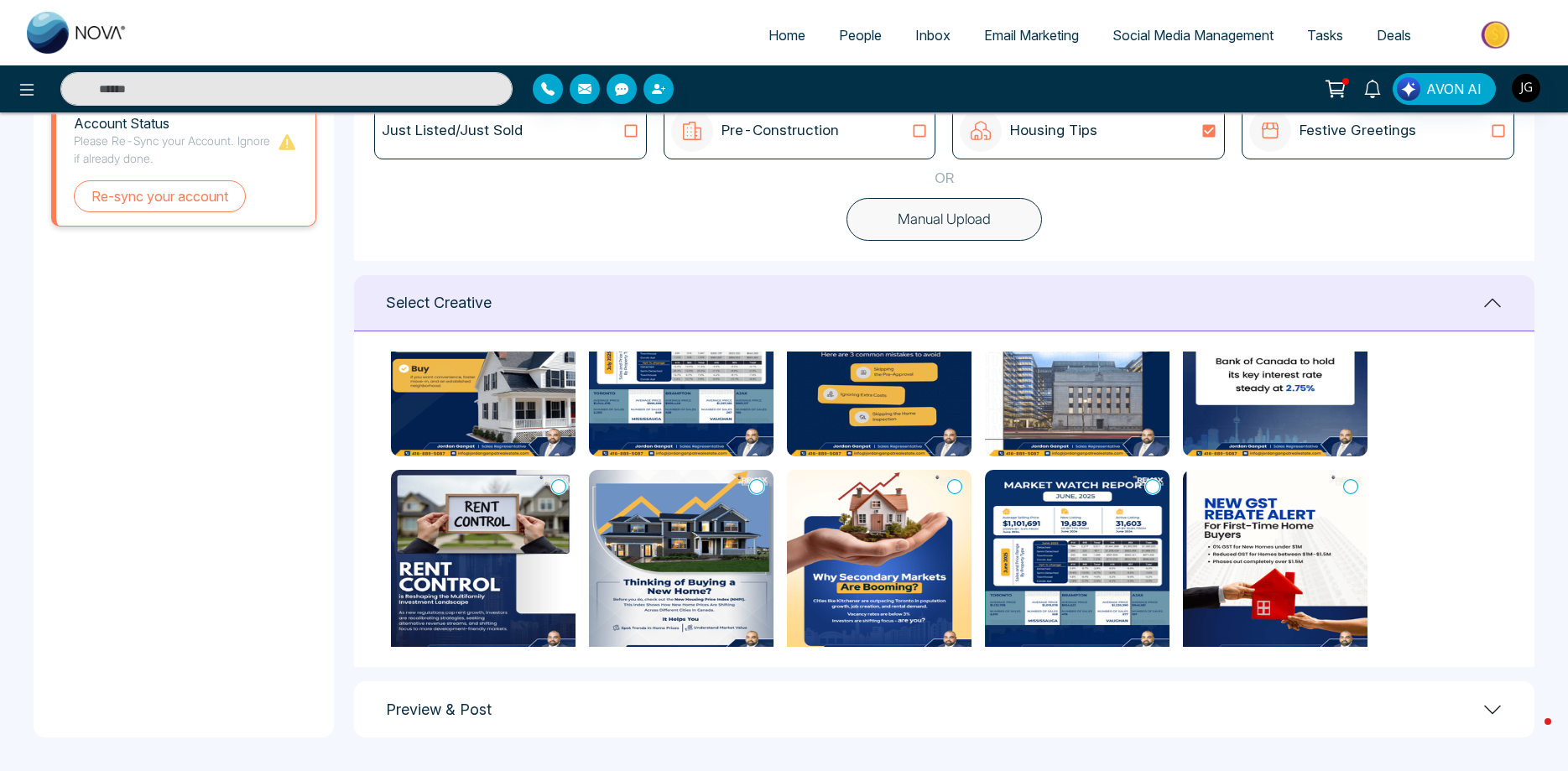
click at [902, 411] on img at bounding box center [879, 361] width 185 height 188
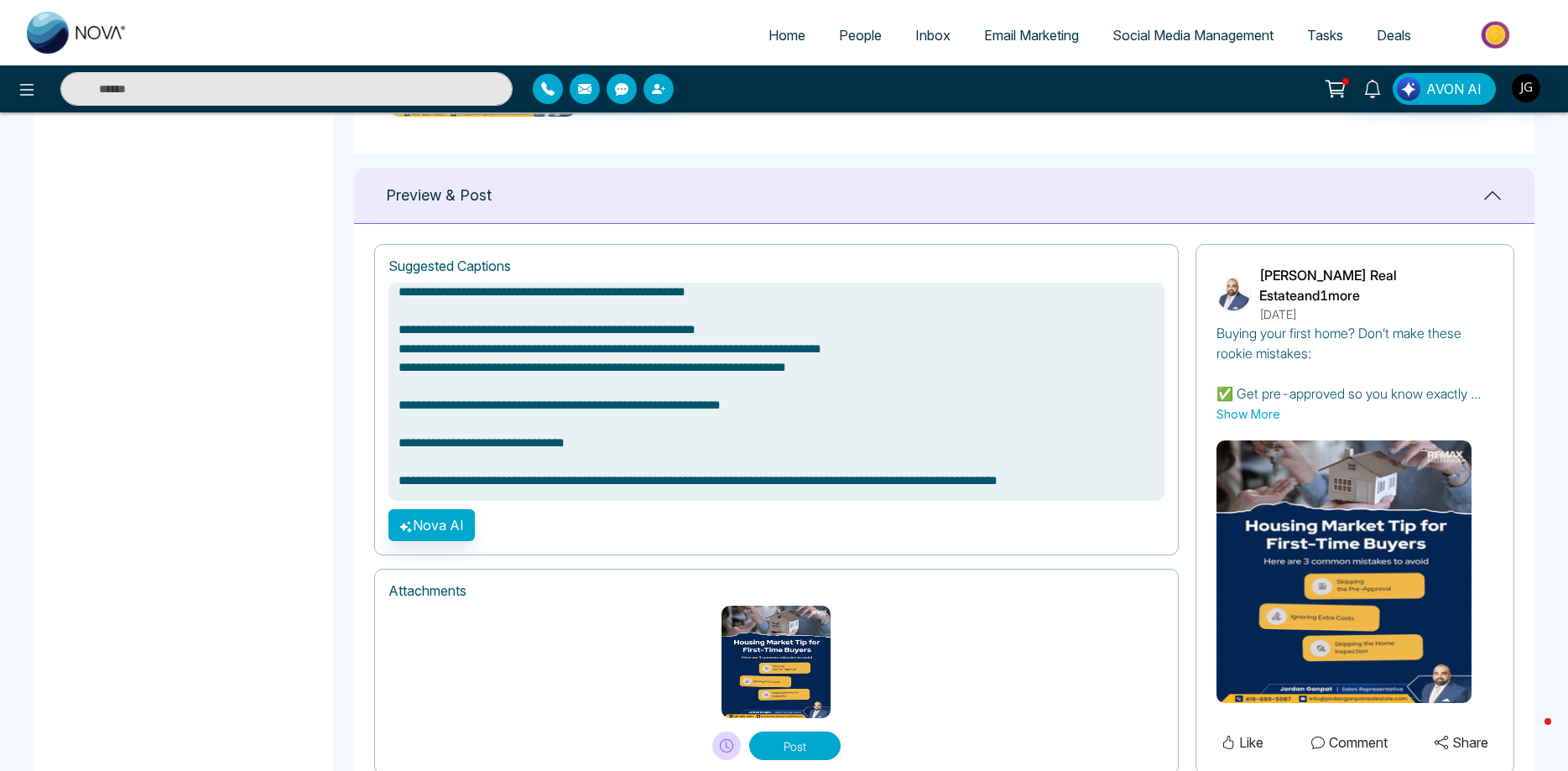
scroll to position [1094, 0]
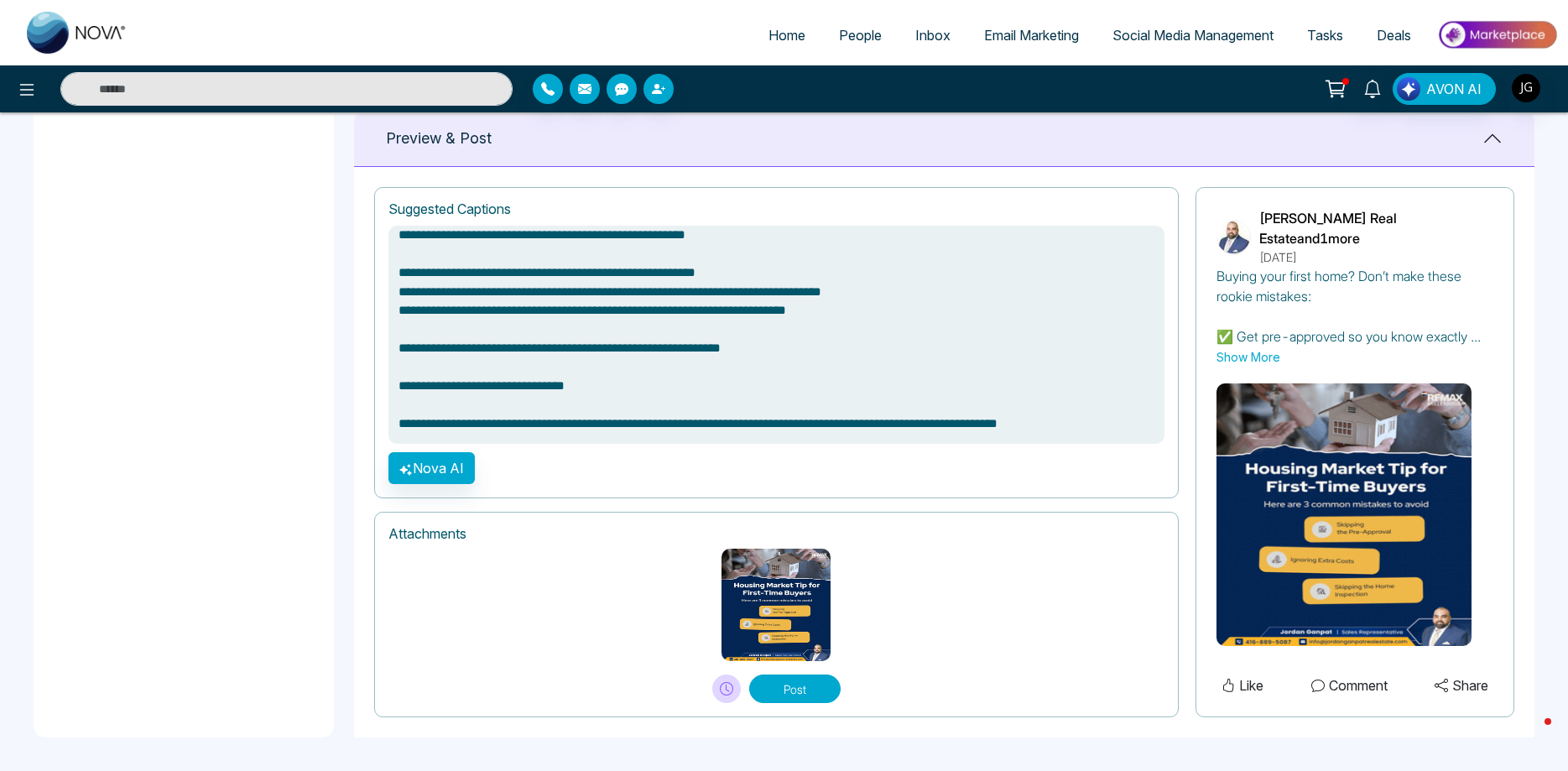
click at [698, 430] on textarea "**********" at bounding box center [777, 335] width 777 height 218
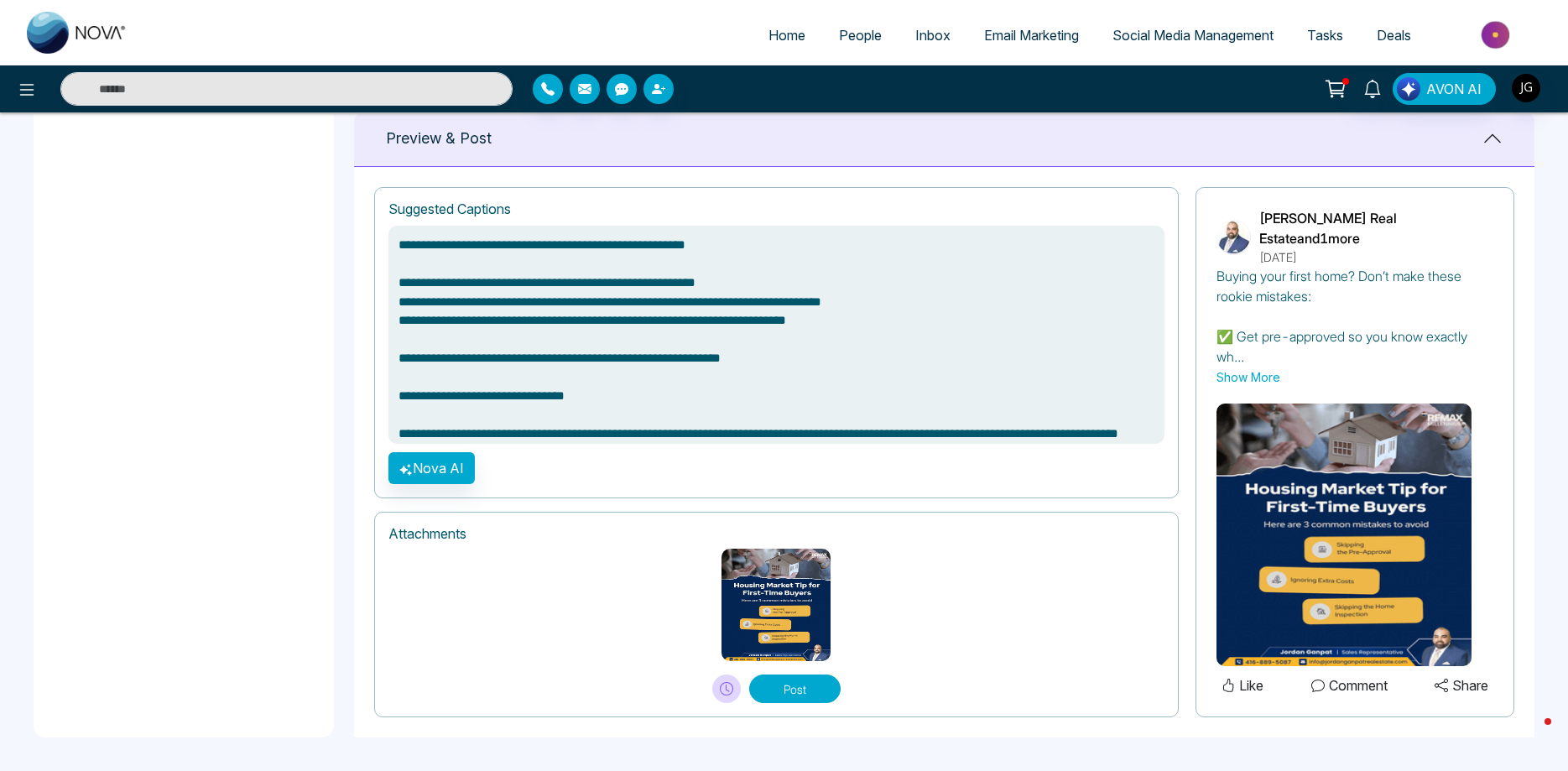
type textarea "**********"
click at [801, 685] on button "Post" at bounding box center [795, 689] width 91 height 29
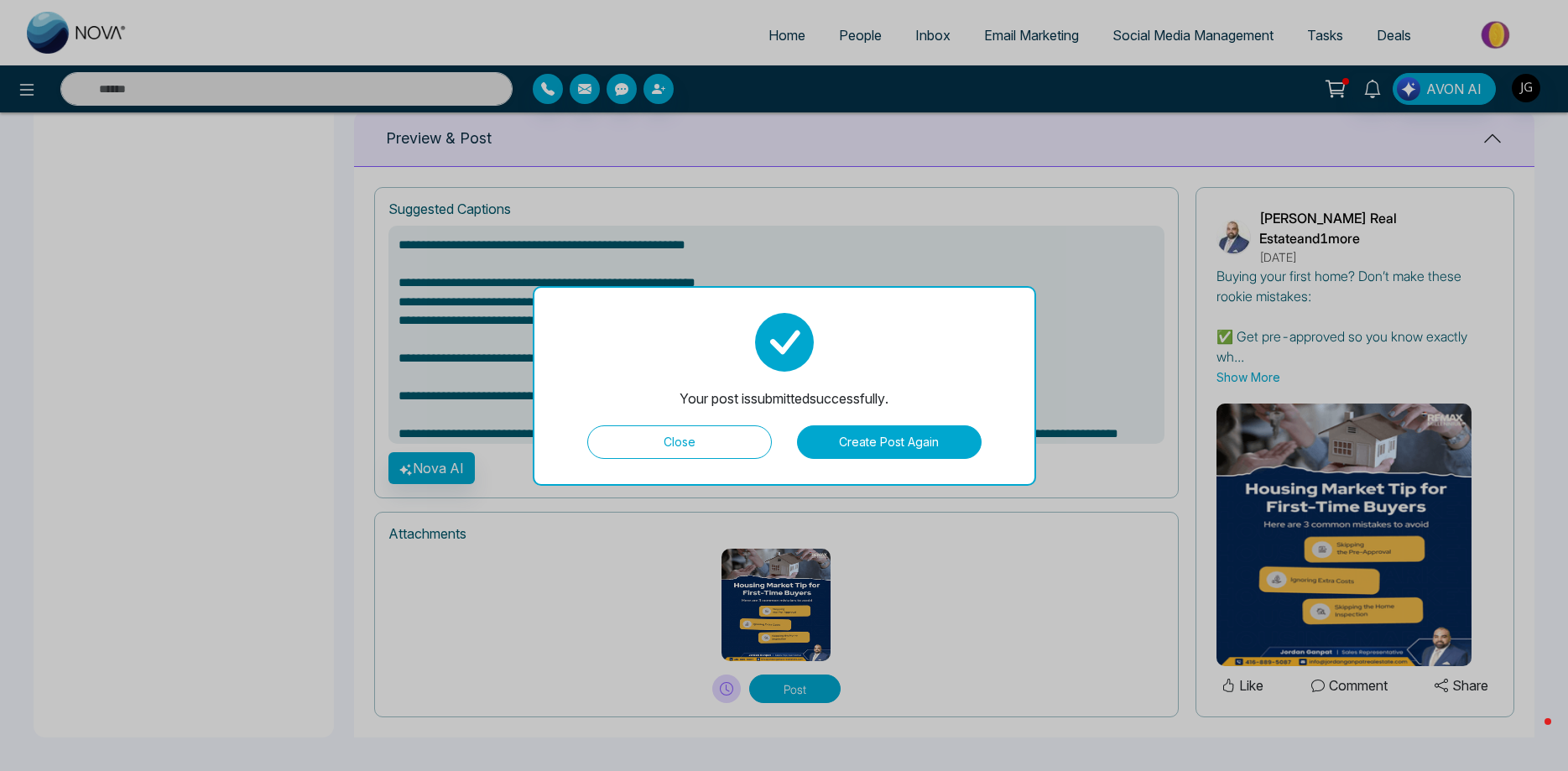
click at [742, 442] on button "Close" at bounding box center [679, 442] width 185 height 33
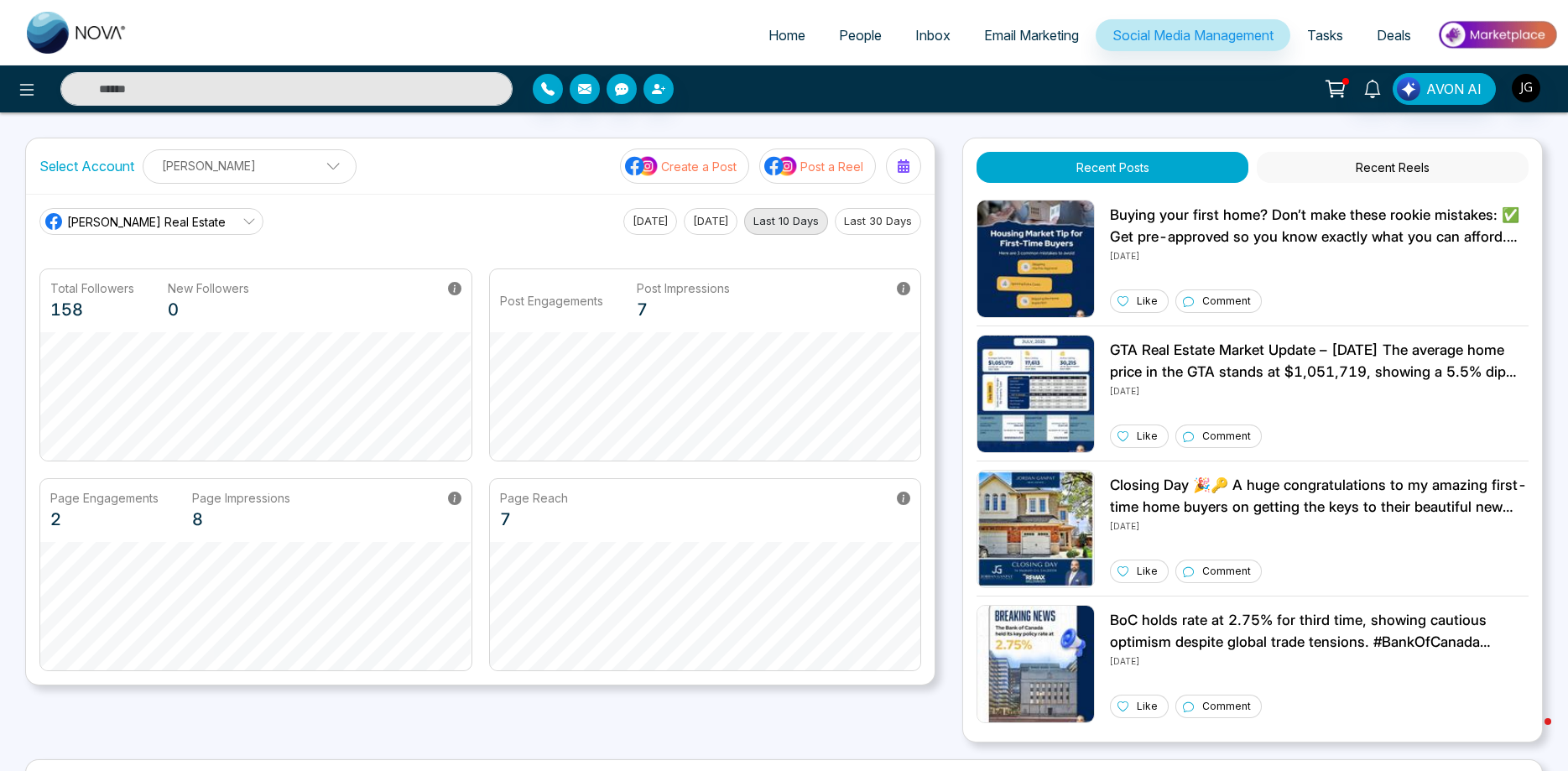
click at [1373, 174] on button "Recent Reels" at bounding box center [1393, 166] width 272 height 31
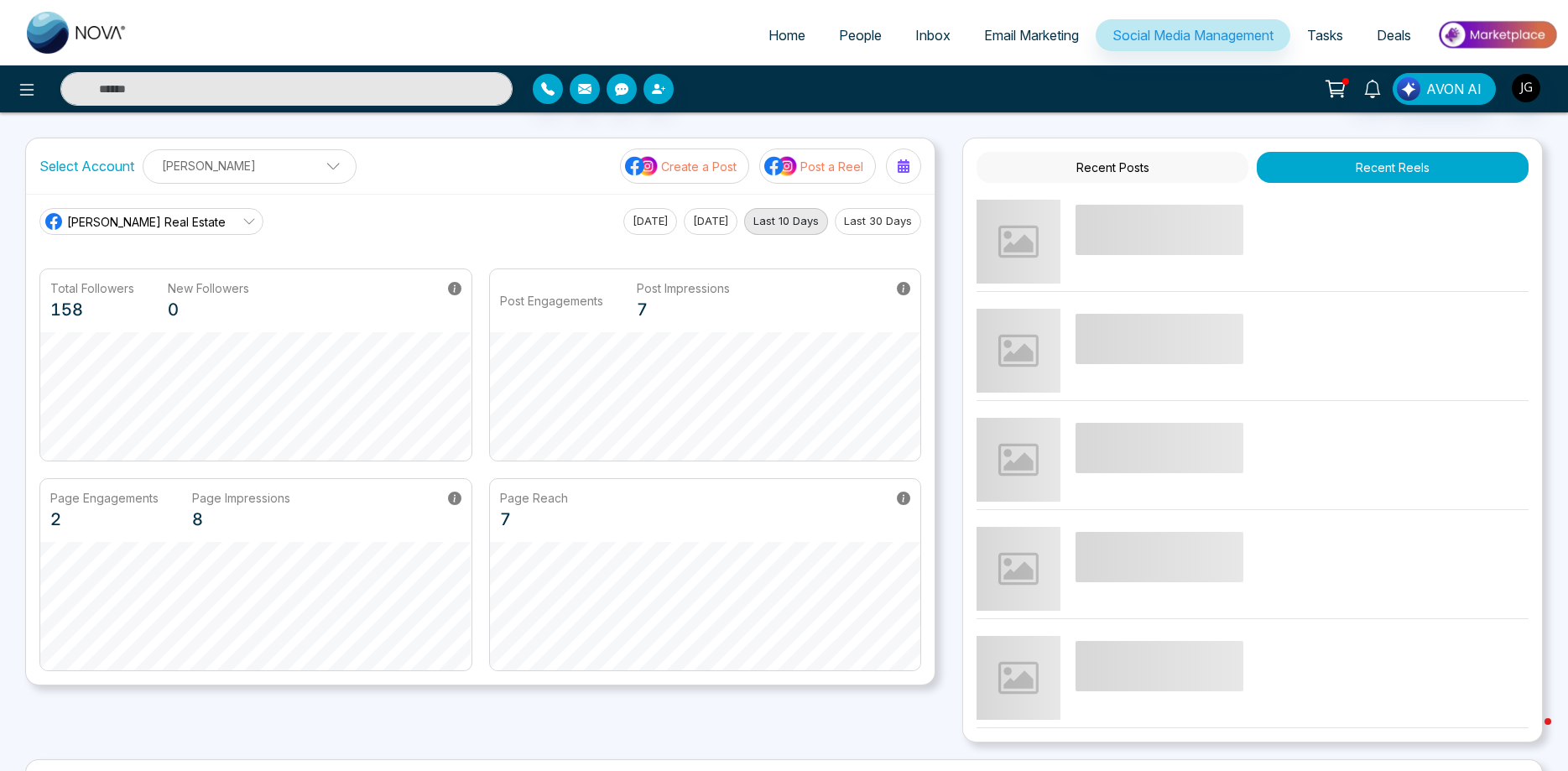
click at [1158, 173] on button "Recent Posts" at bounding box center [1112, 166] width 272 height 31
